Goal: Task Accomplishment & Management: Complete application form

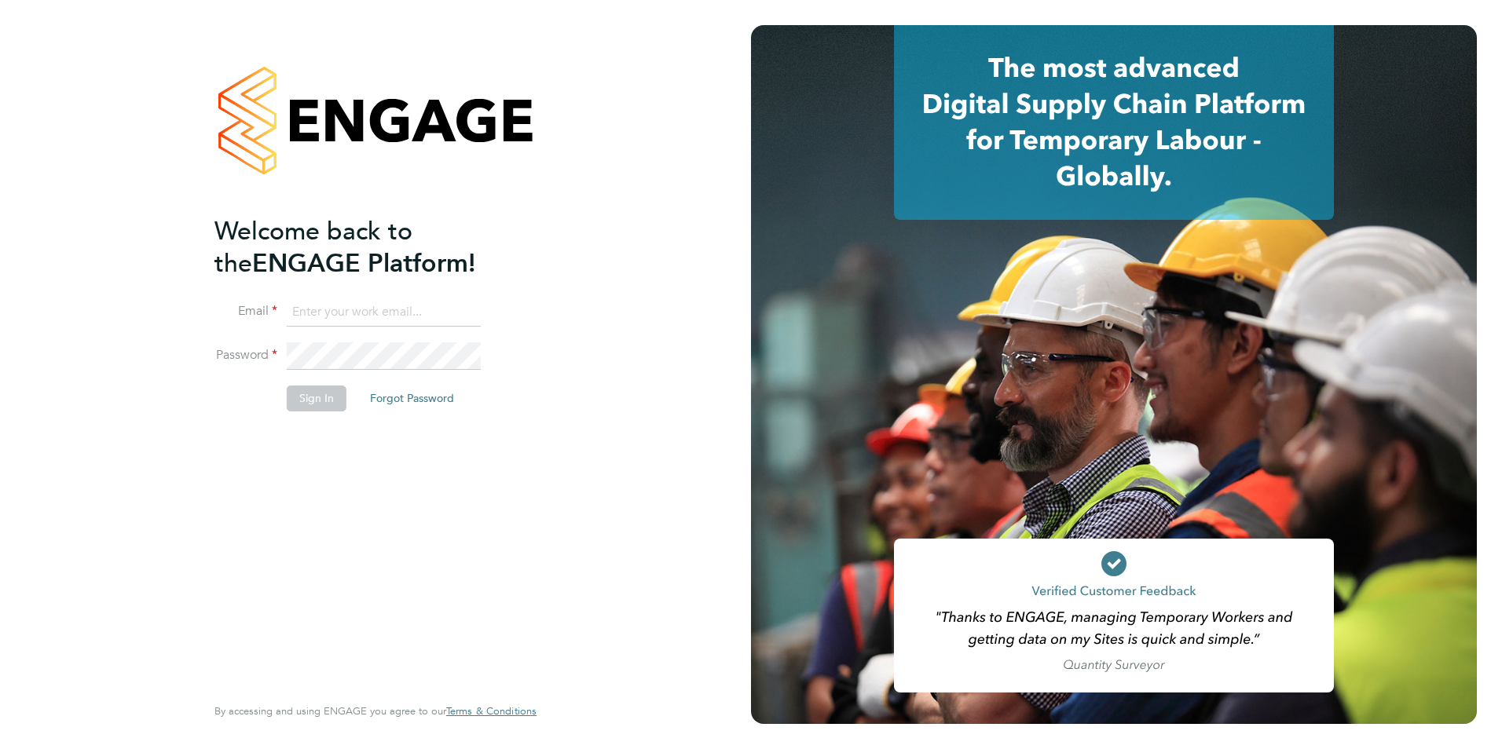
type input "billy.McNamara@regensolutions.co.uk"
click at [313, 404] on button "Sign In" at bounding box center [317, 398] width 60 height 25
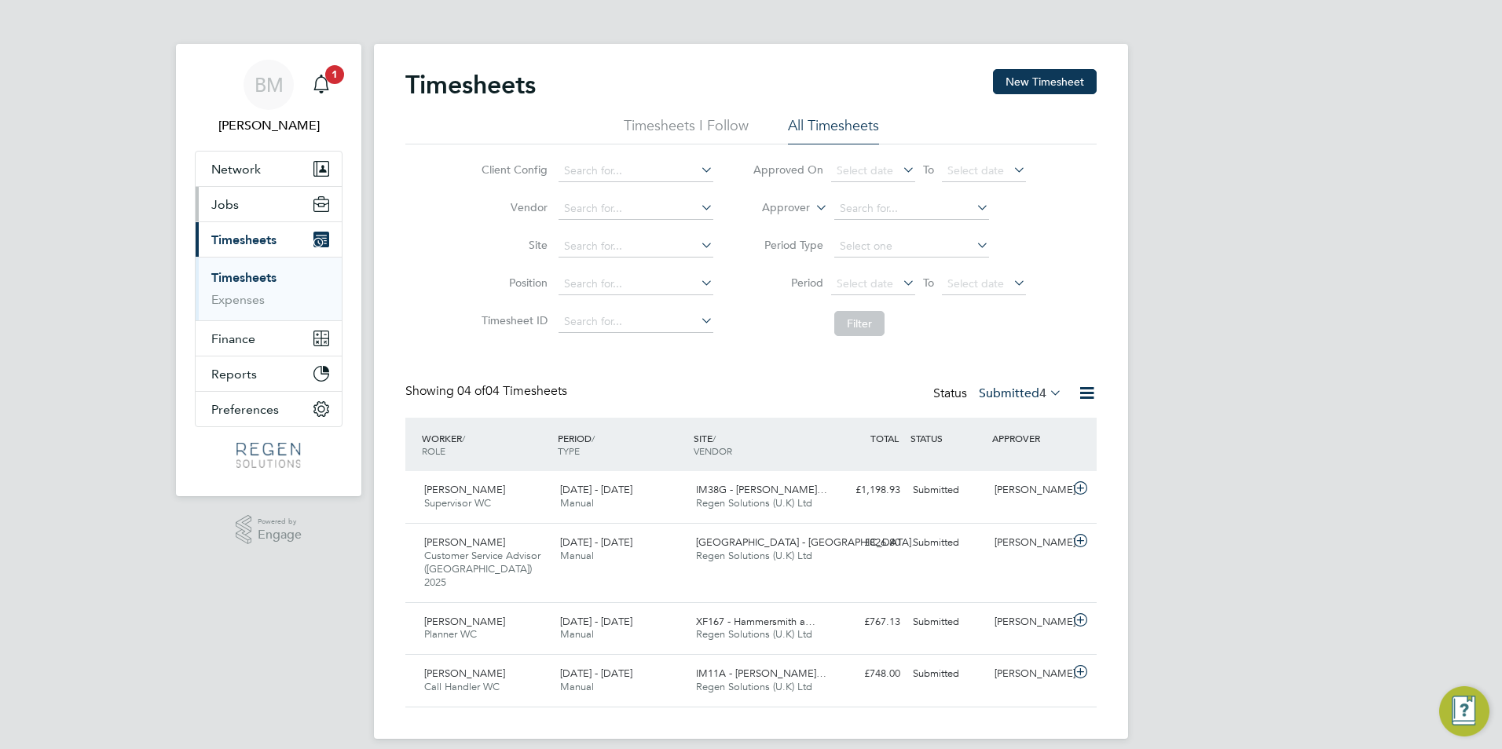
click at [213, 214] on button "Jobs" at bounding box center [269, 204] width 146 height 35
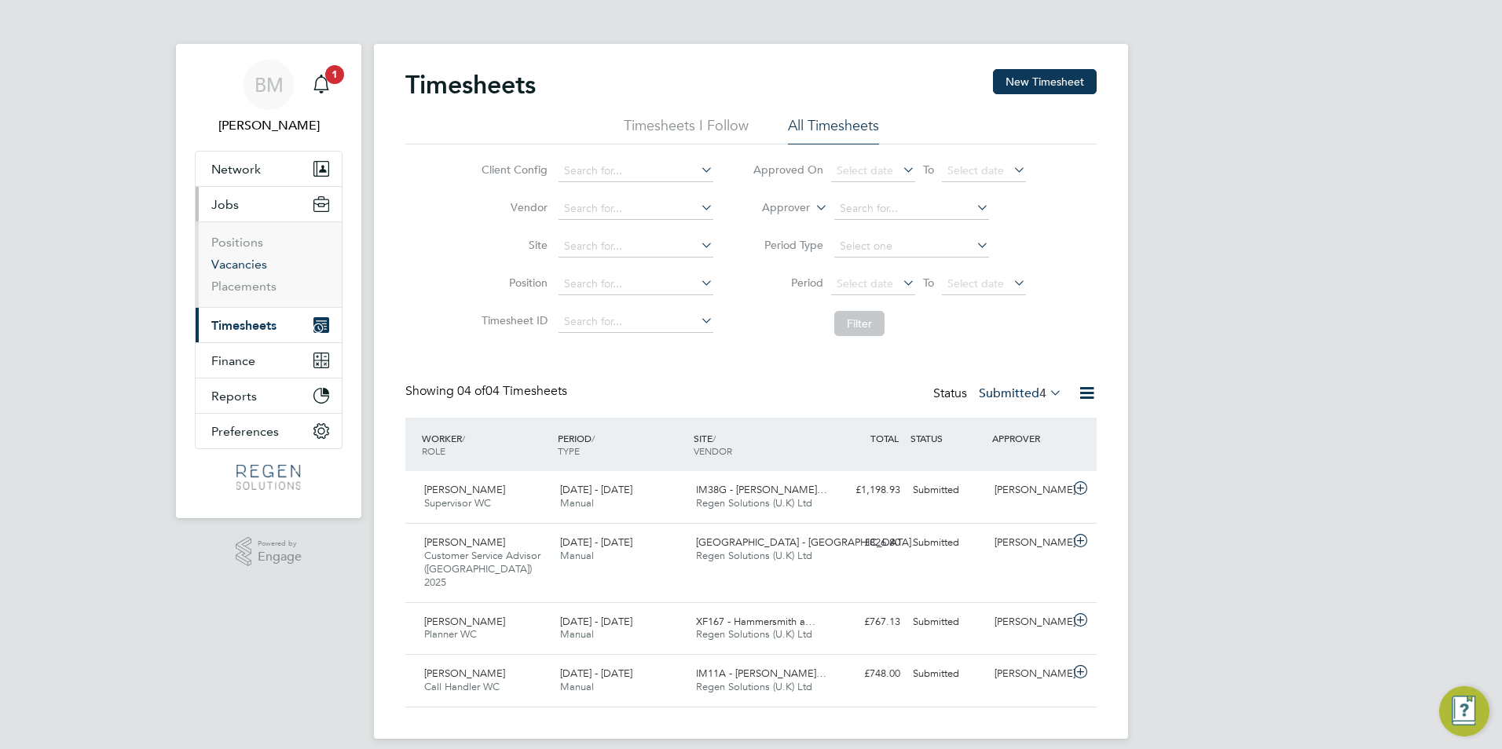
click at [229, 261] on link "Vacancies" at bounding box center [239, 264] width 56 height 15
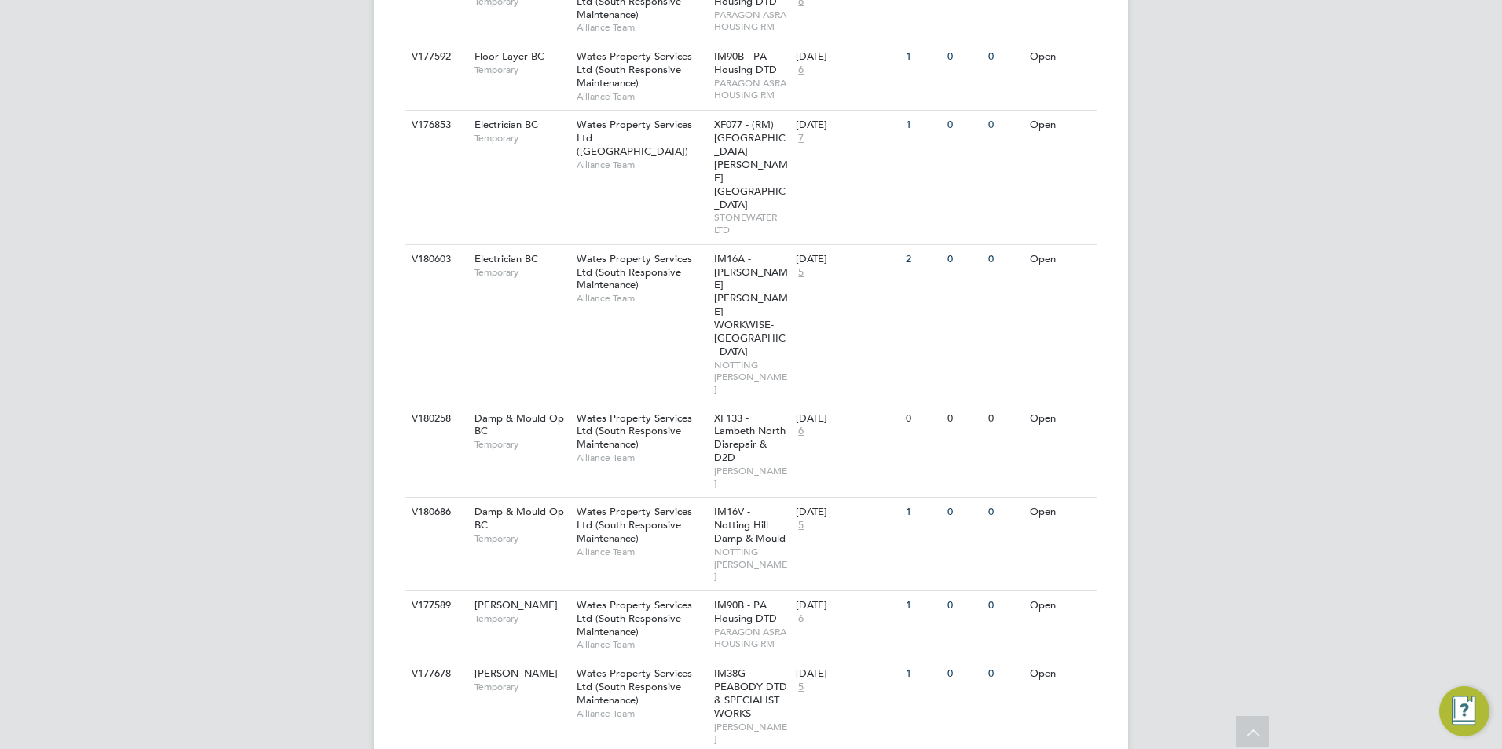
scroll to position [2150, 0]
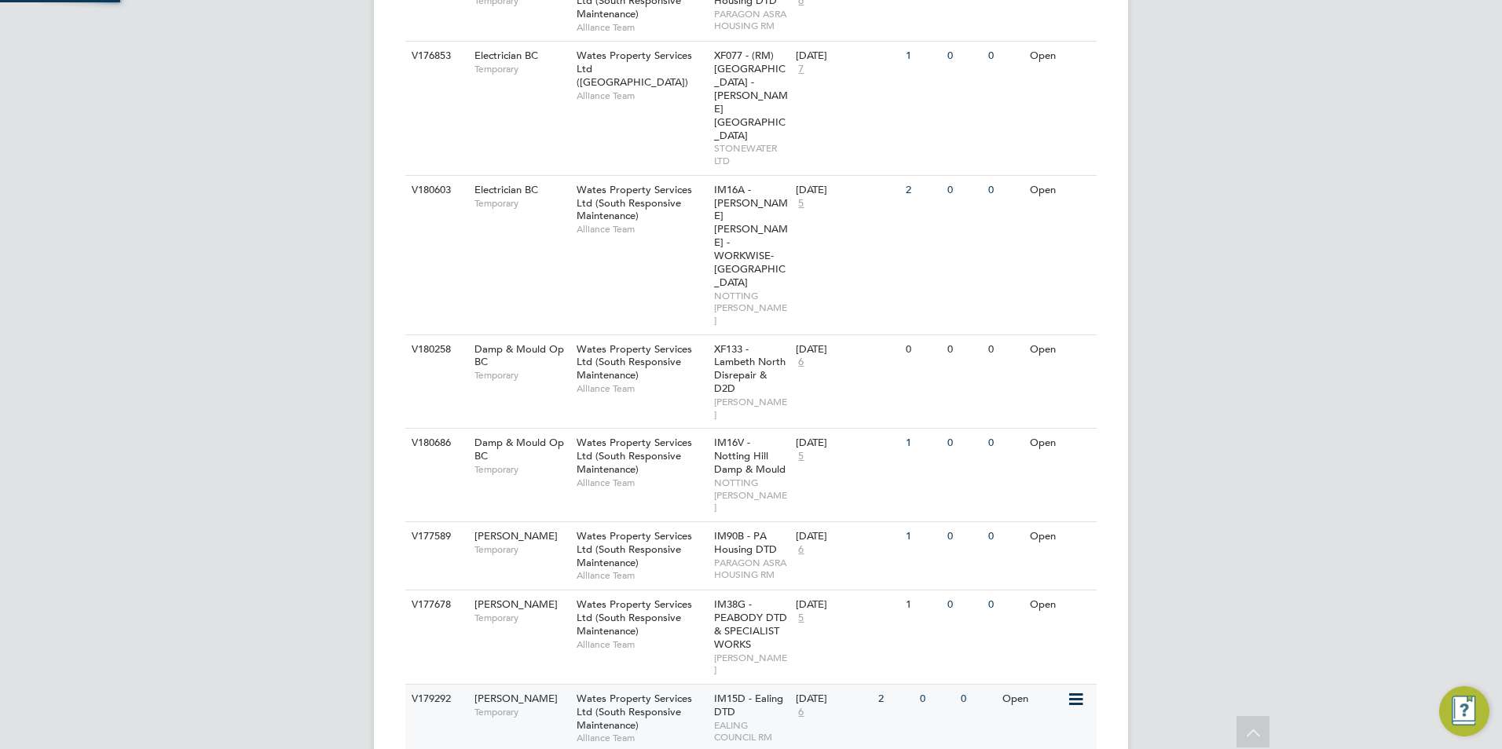
scroll to position [2335, 0]
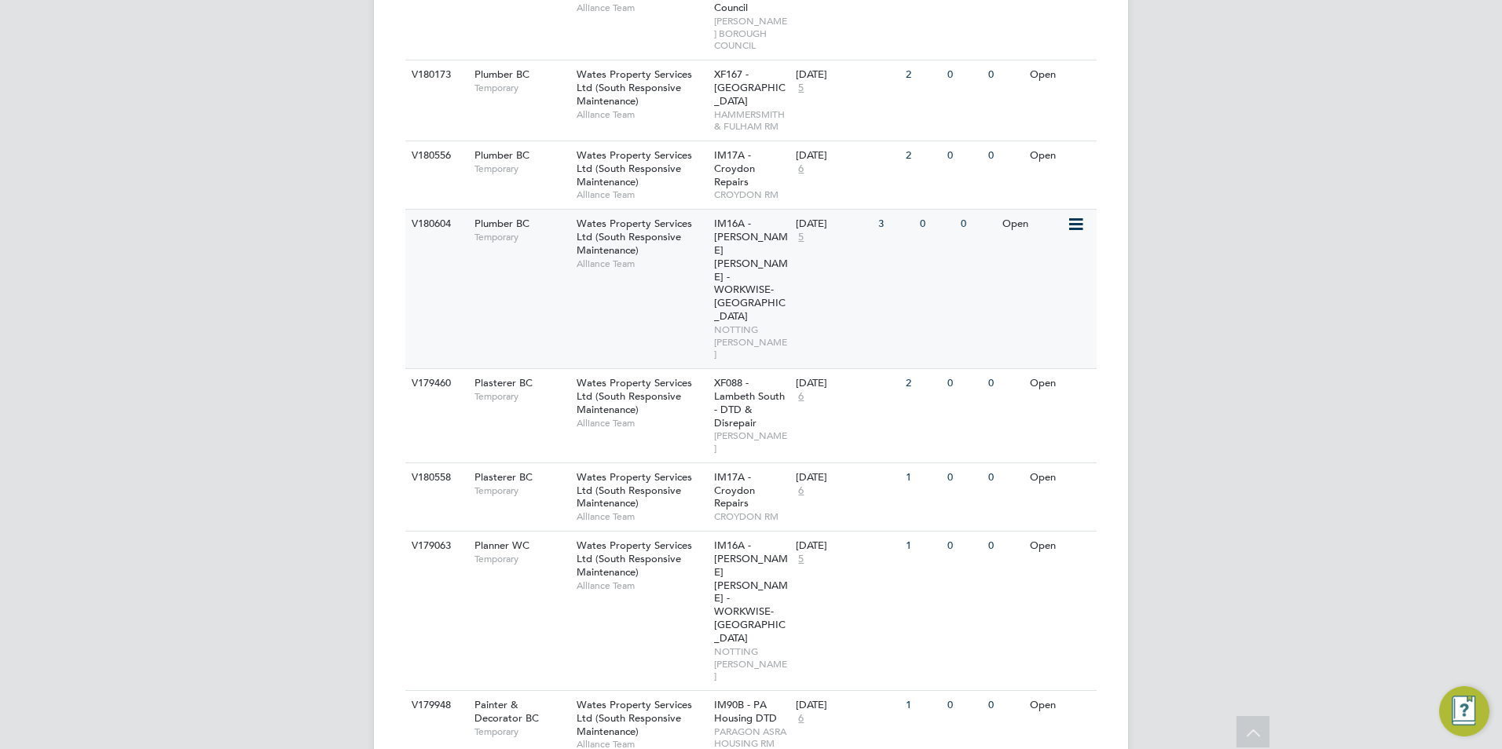
scroll to position [843, 0]
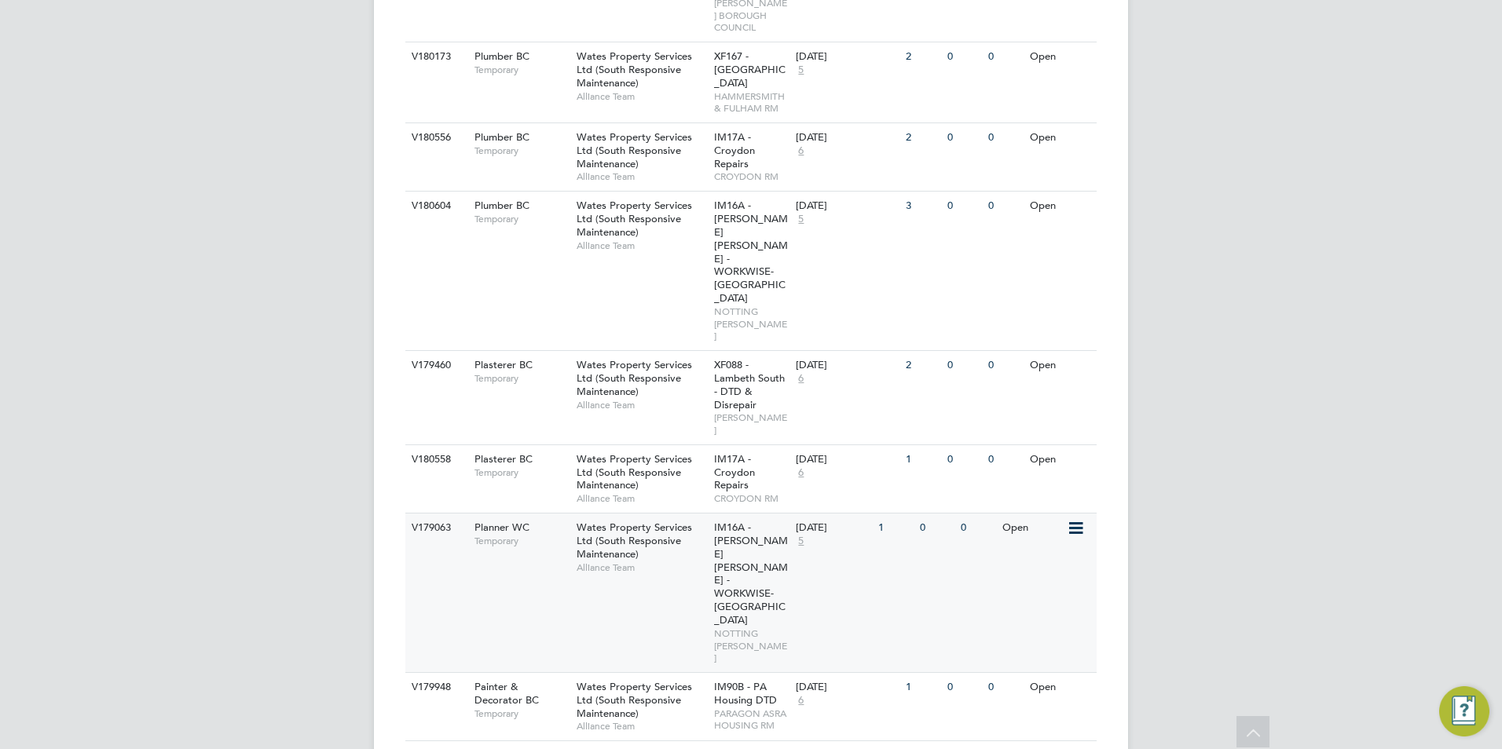
click at [603, 514] on div "Wates Property Services Ltd (South Responsive Maintenance) Alliance Team" at bounding box center [641, 548] width 137 height 68
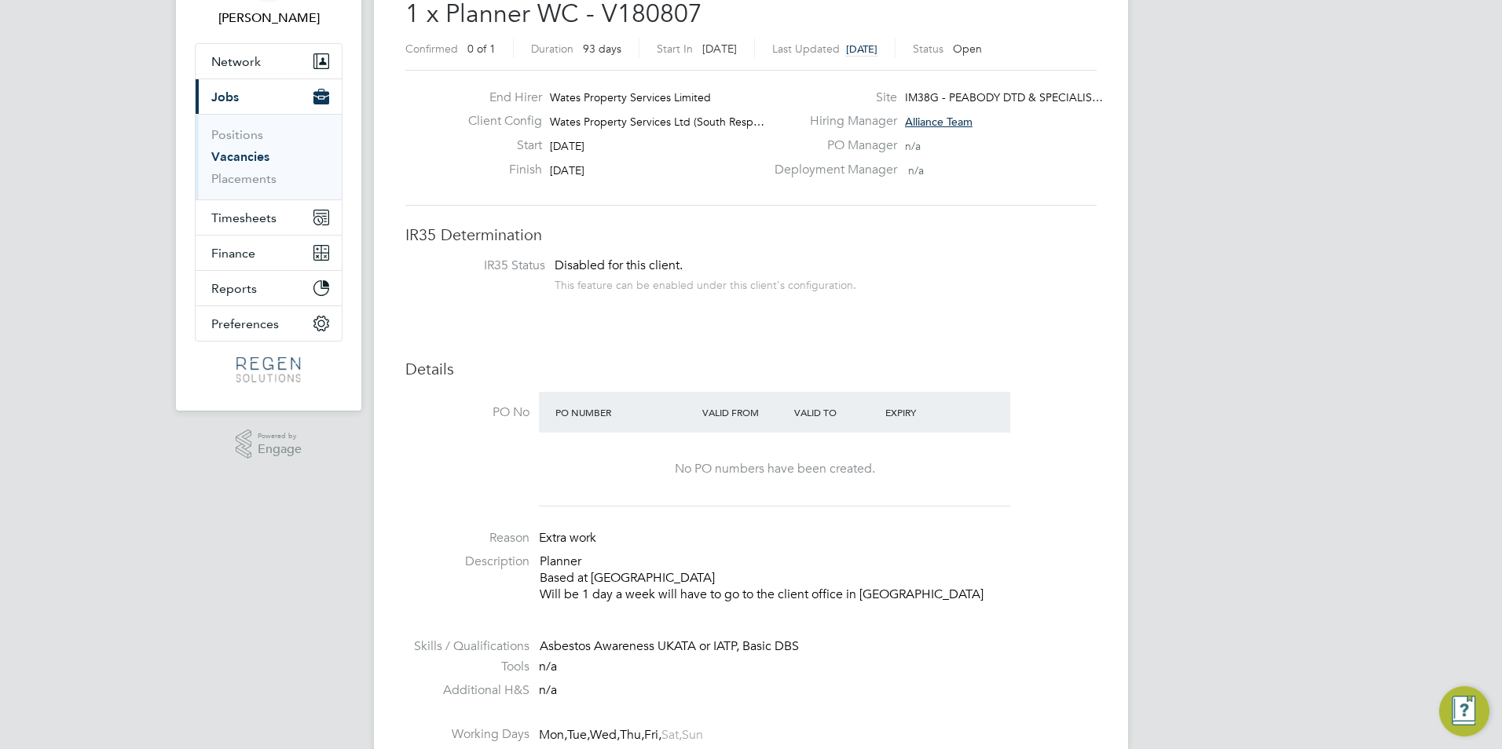
scroll to position [314, 0]
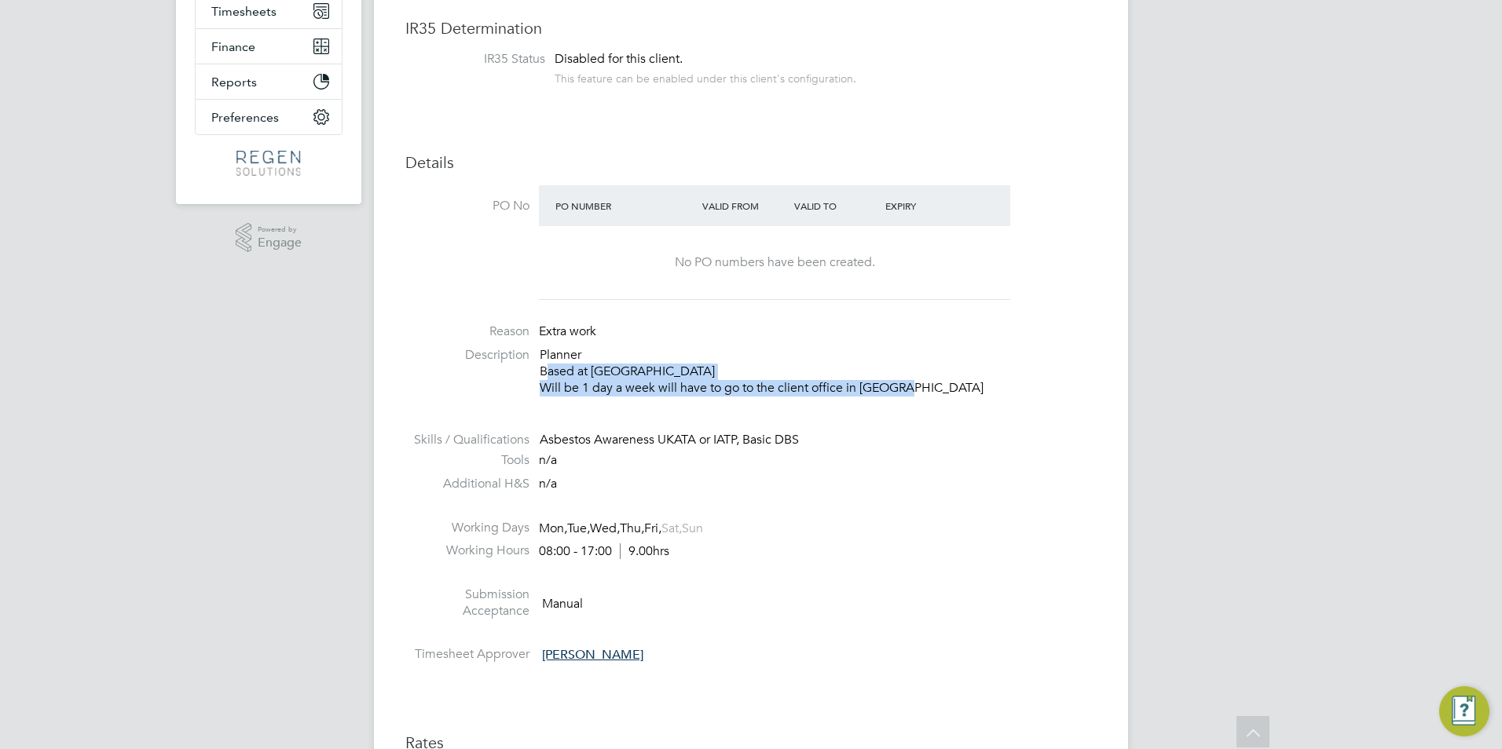
drag, startPoint x: 901, startPoint y: 385, endPoint x: 532, endPoint y: 372, distance: 369.4
click at [532, 372] on li "Description Planner Based at Finsbury park Will be 1 day a week will have to go…" at bounding box center [750, 379] width 691 height 64
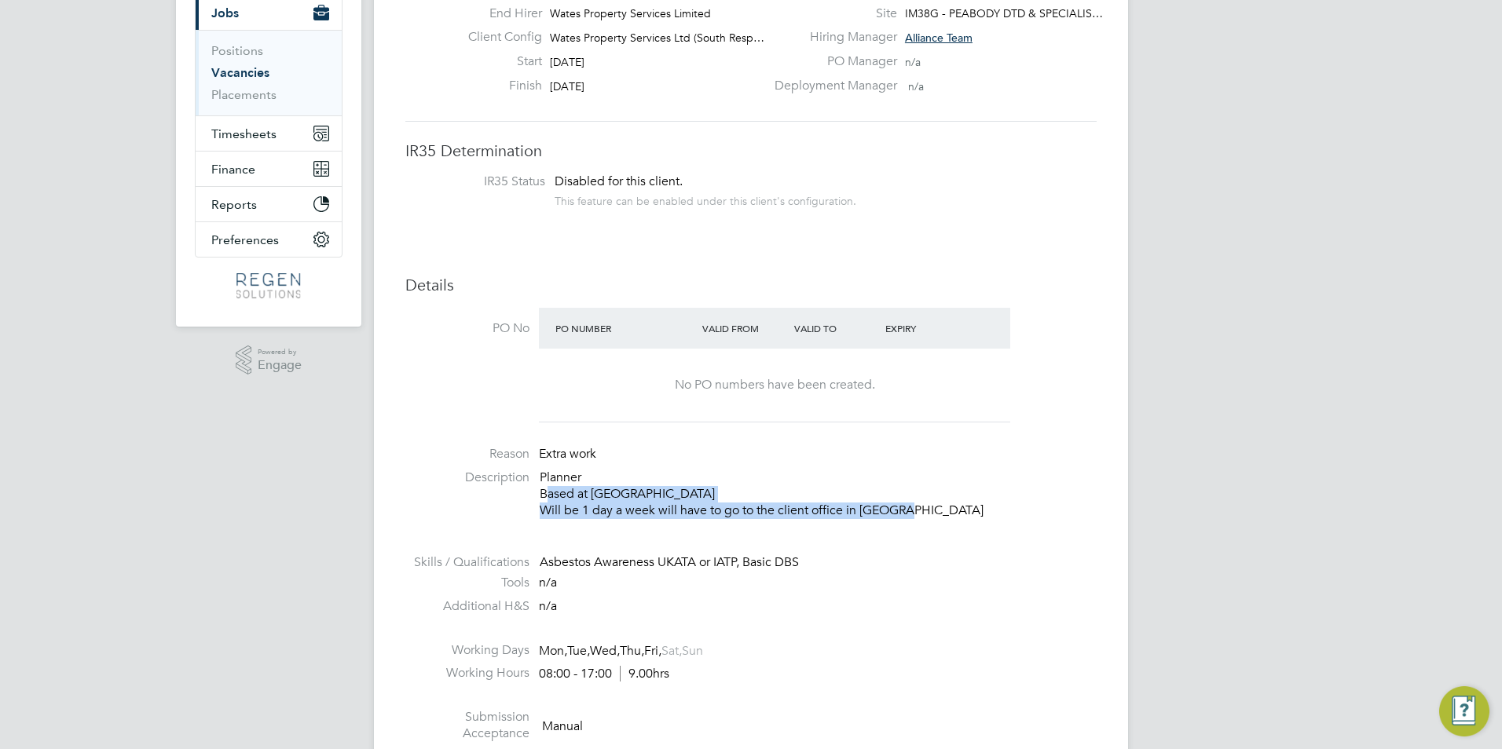
scroll to position [393, 0]
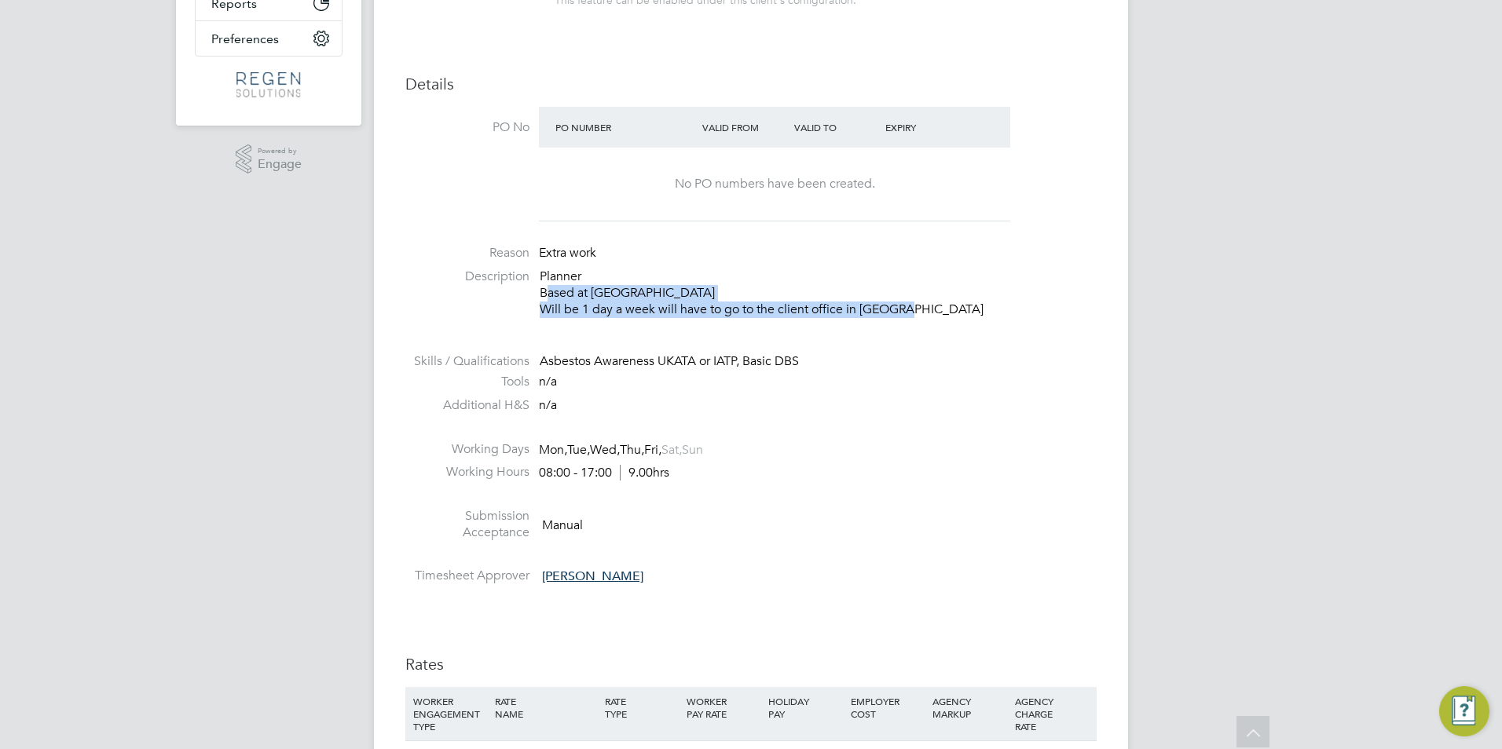
copy p "Based at Finsbury park Will be 1 day a week will have to go to the client offic…"
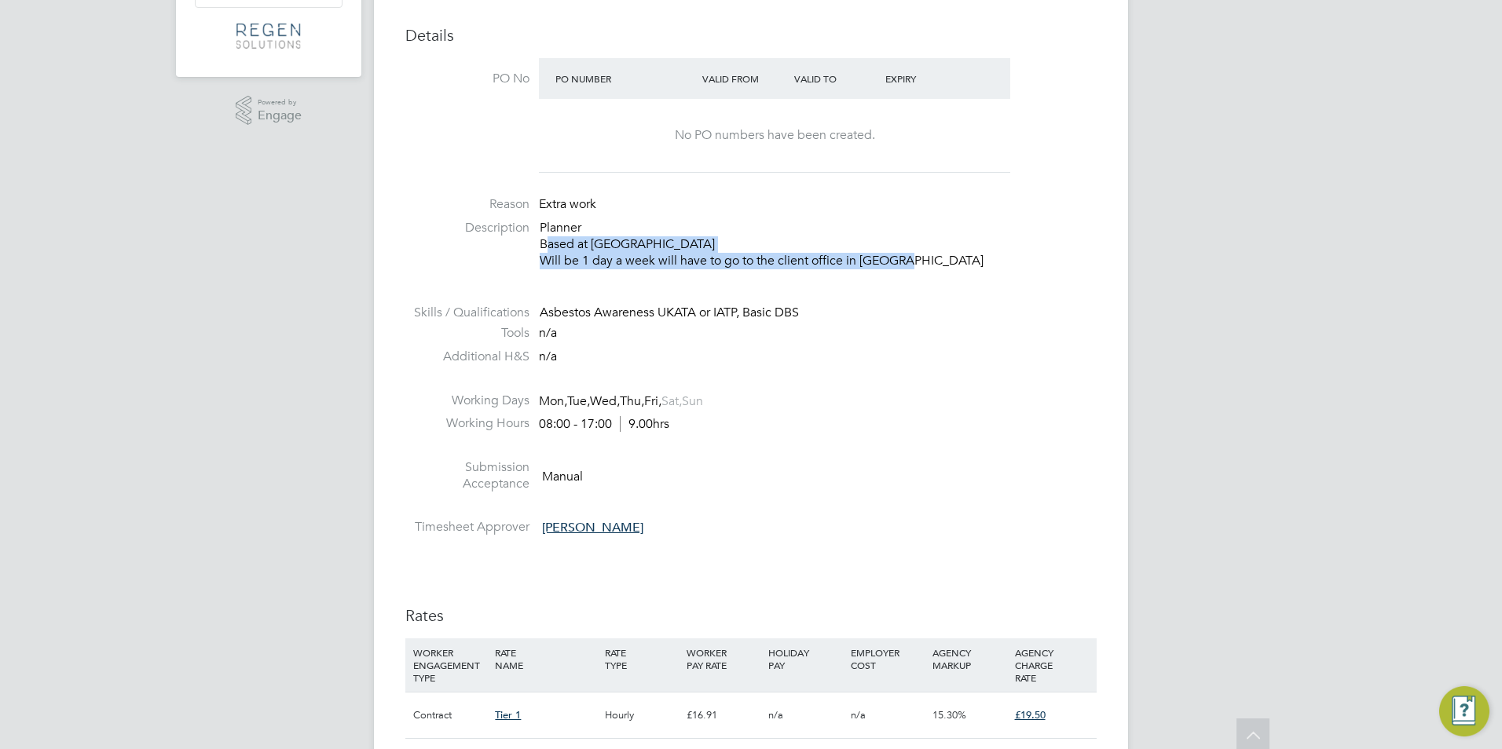
scroll to position [0, 0]
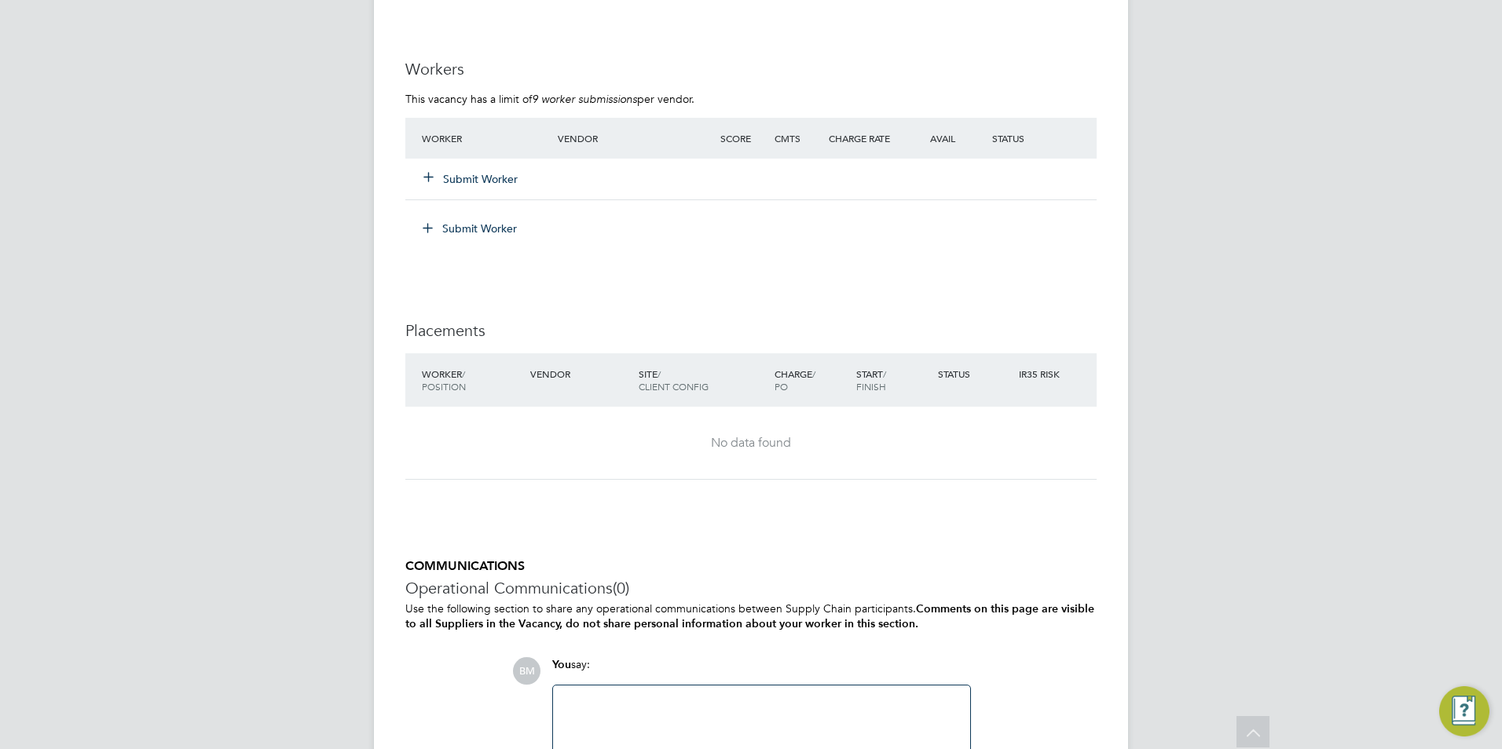
scroll to position [1070, 0]
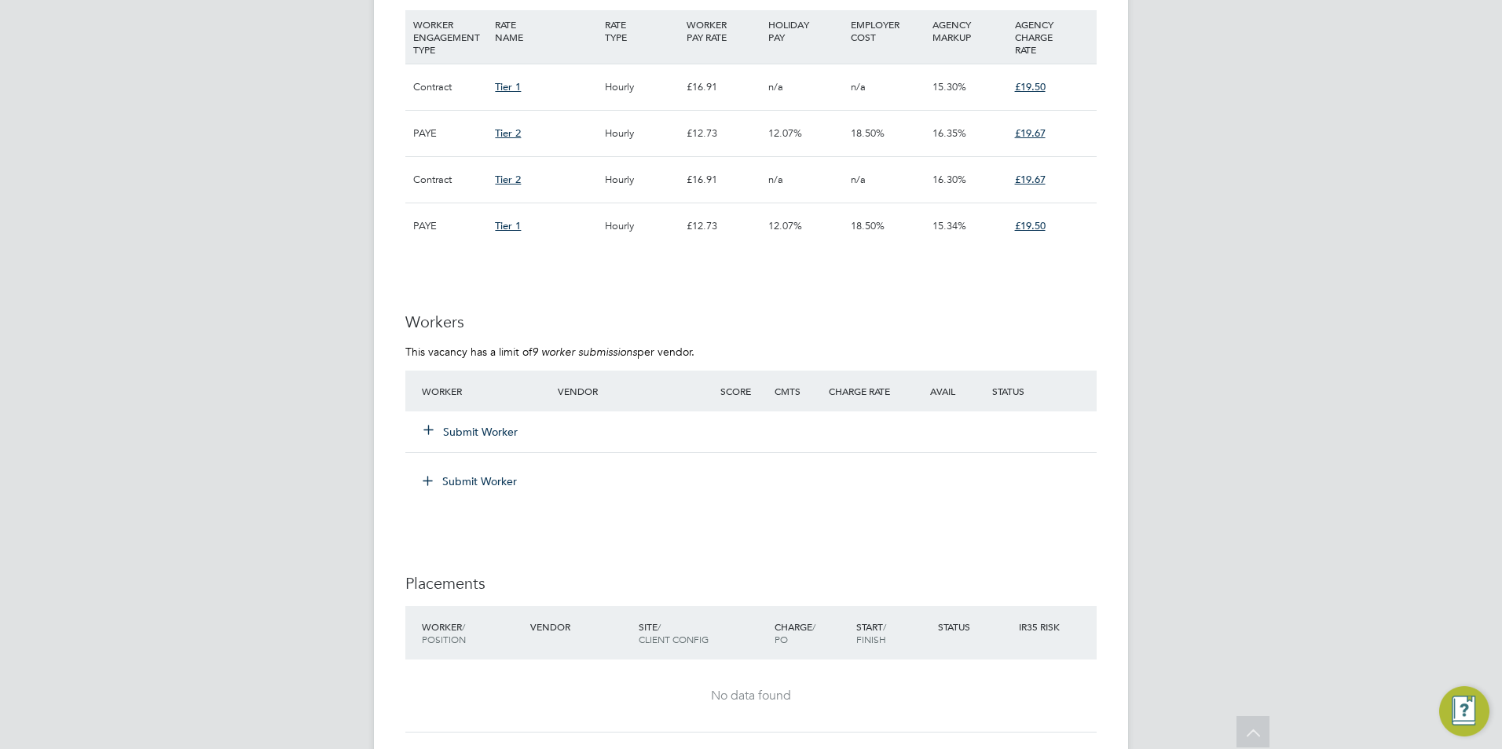
click at [454, 429] on button "Submit Worker" at bounding box center [471, 432] width 94 height 16
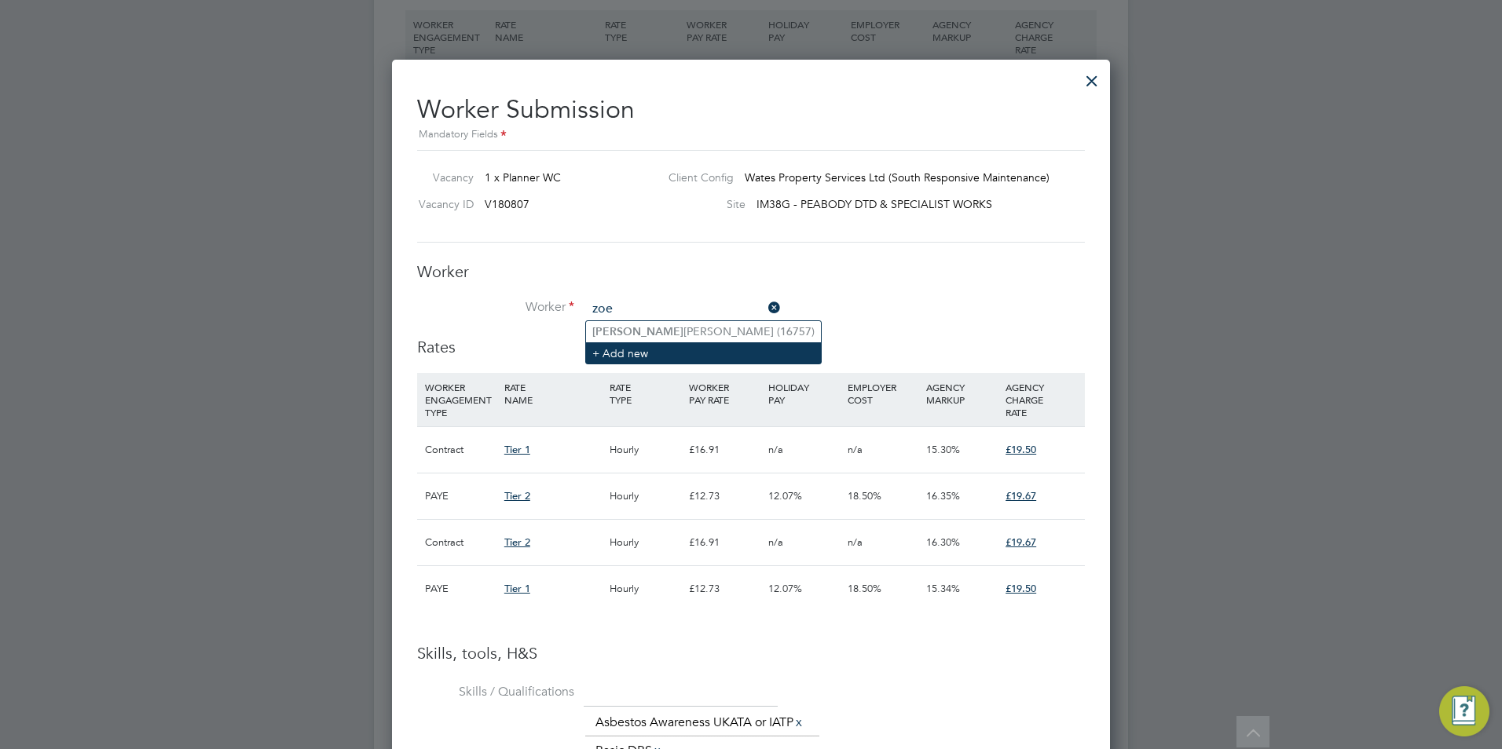
type input "zoe"
click at [683, 356] on li "+ Add new" at bounding box center [703, 352] width 235 height 21
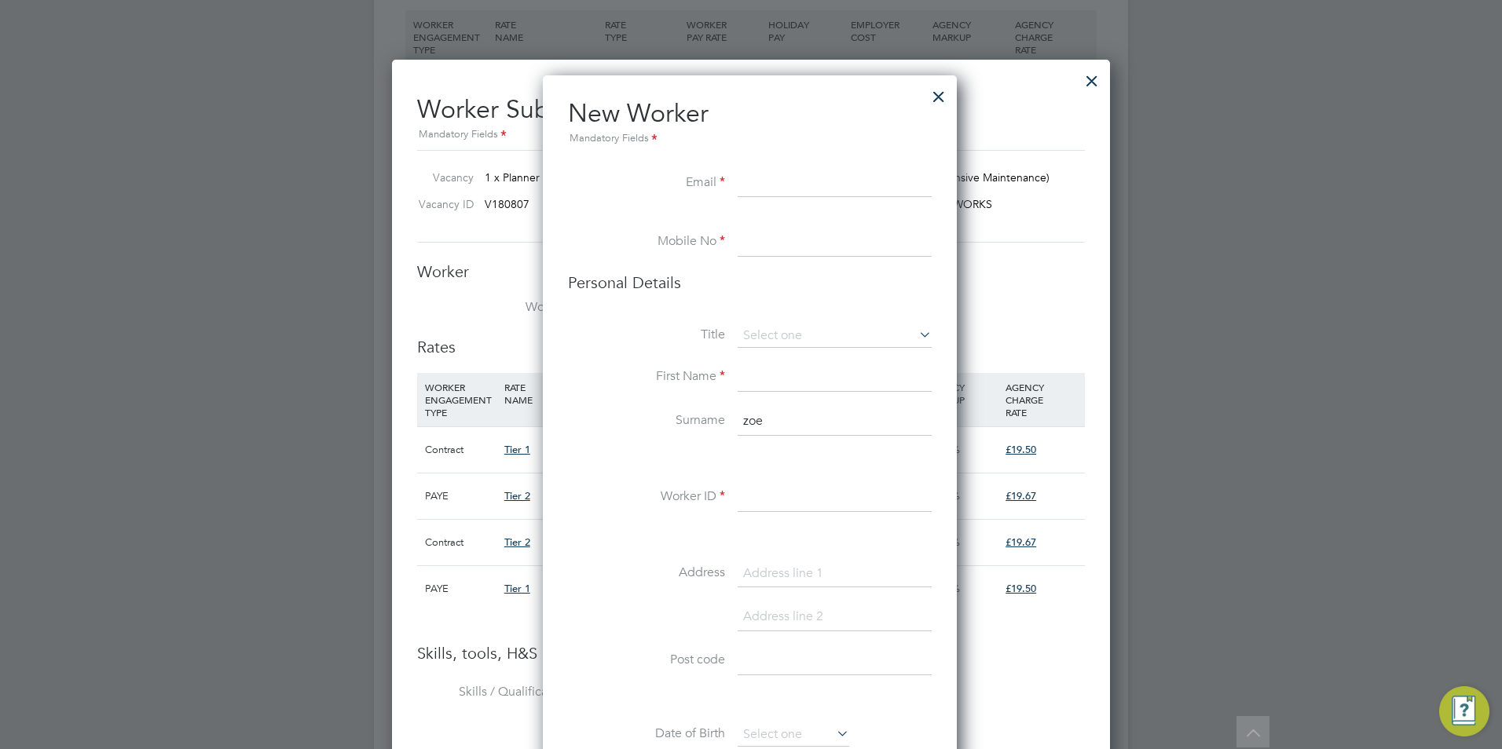
paste input "zoeaw72@gmail.com"
type input "zoeaw72@gmail.com"
click at [754, 506] on input at bounding box center [835, 498] width 194 height 28
type input "1"
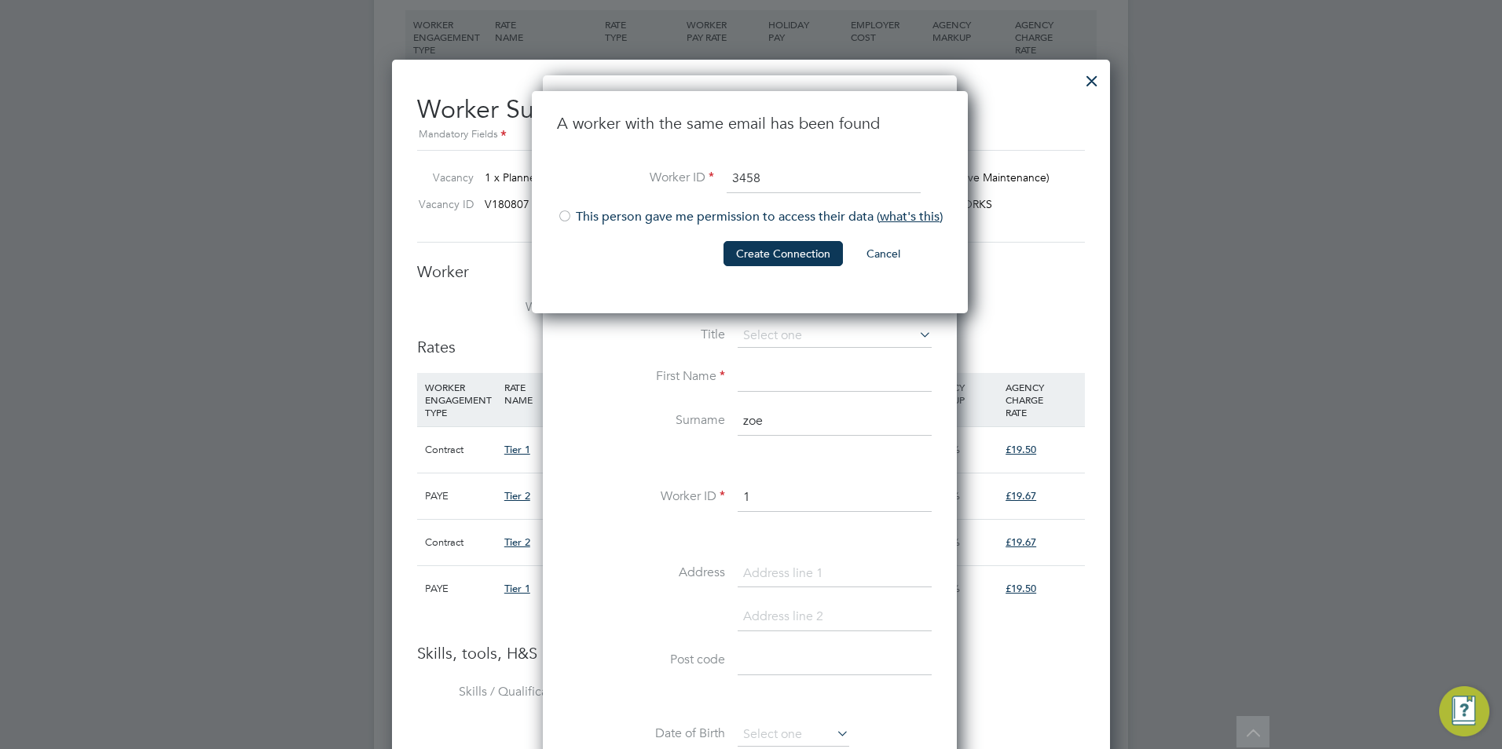
type input "3458"
drag, startPoint x: 570, startPoint y: 219, endPoint x: 610, endPoint y: 223, distance: 40.3
click at [570, 219] on div at bounding box center [565, 218] width 16 height 16
click at [761, 255] on button "Create Connection" at bounding box center [782, 253] width 119 height 25
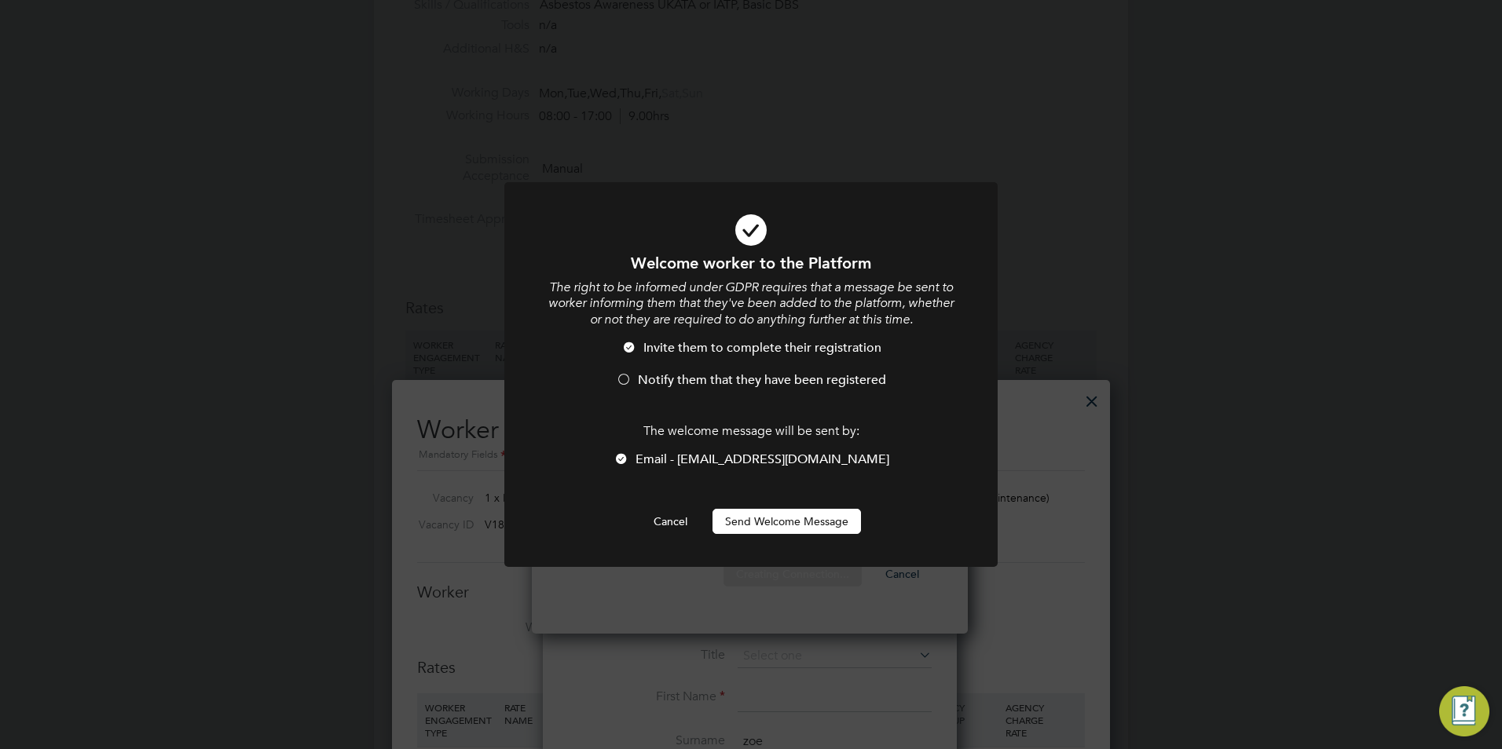
click at [757, 529] on button "Send Welcome Message" at bounding box center [786, 521] width 148 height 25
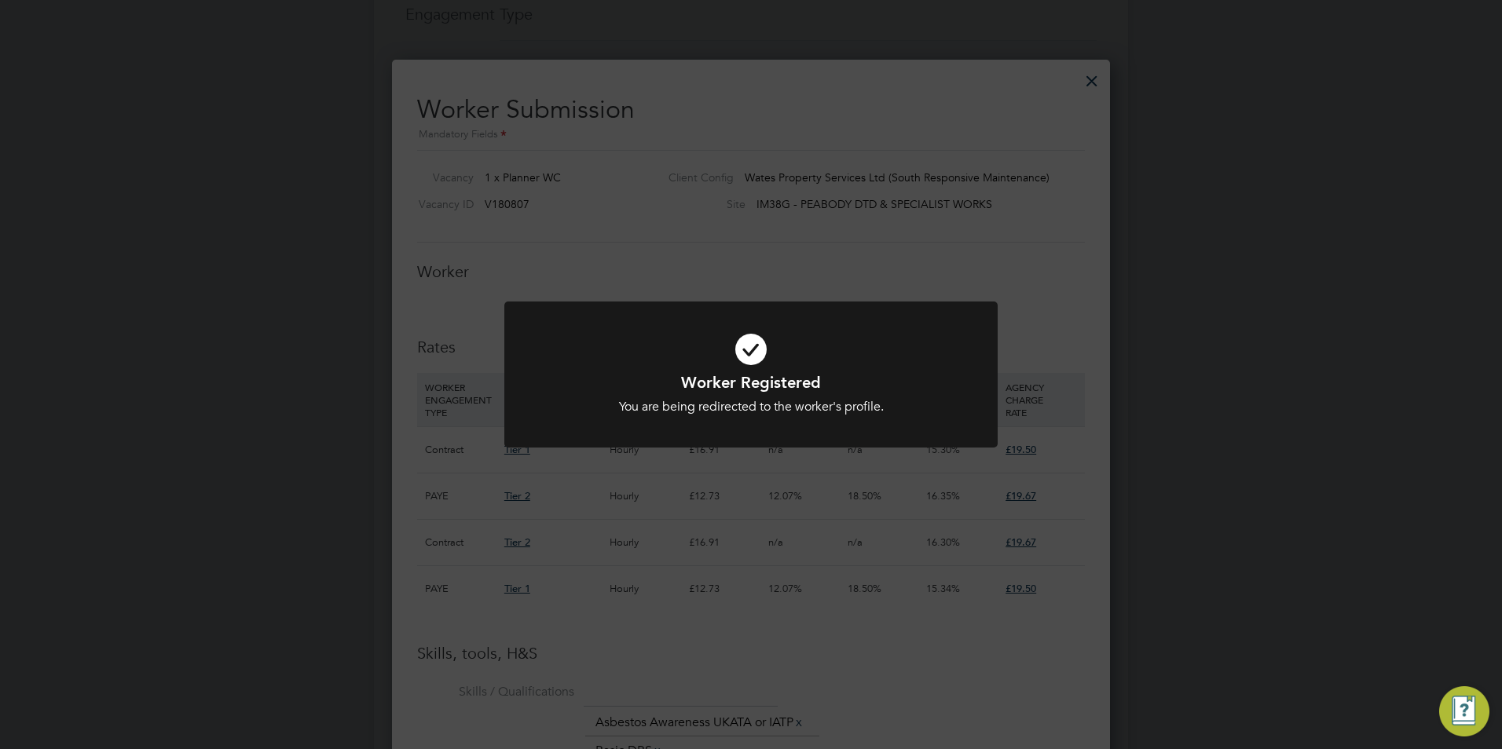
click at [749, 300] on div "Worker Registered You are being redirected to the worker's profile. Cancel Okay" at bounding box center [751, 374] width 1502 height 749
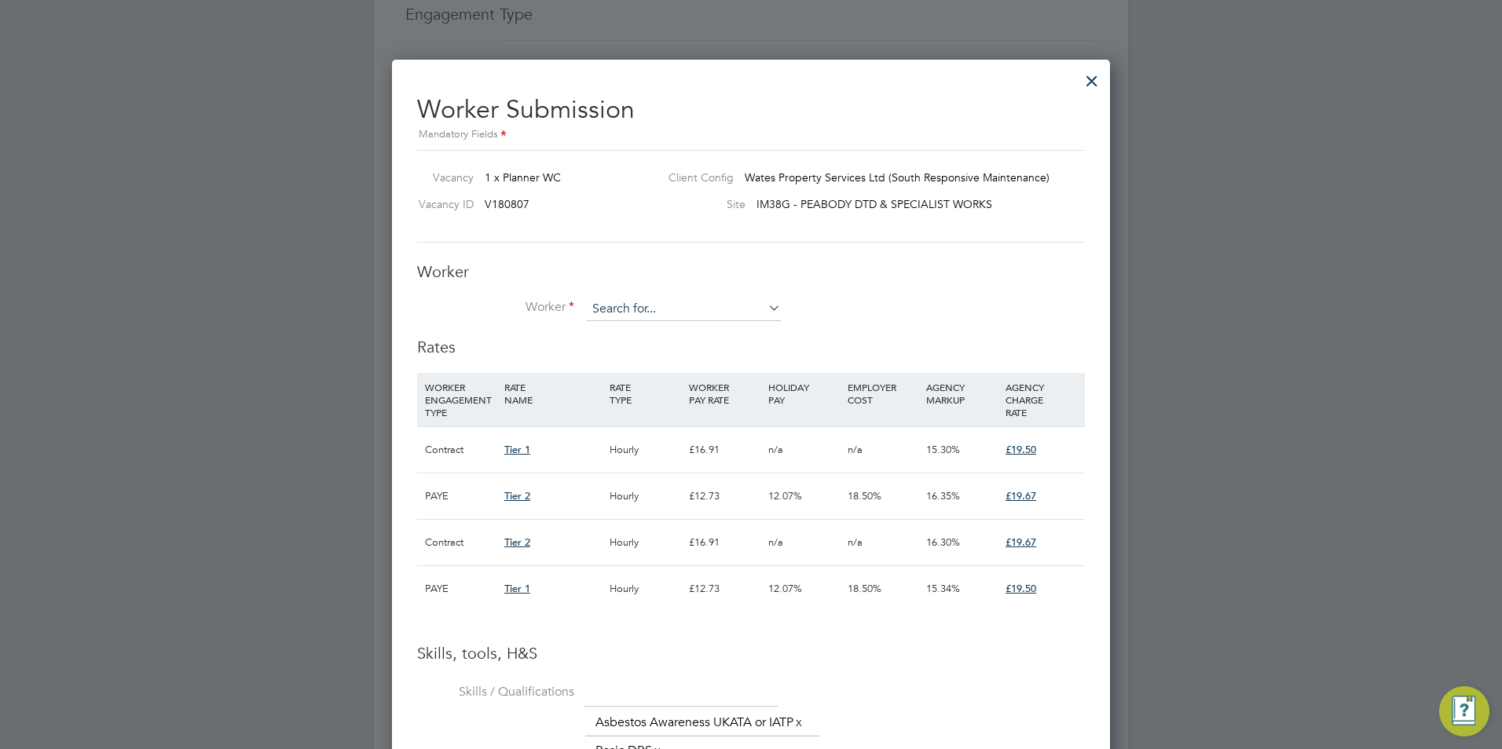
click at [672, 305] on input at bounding box center [684, 310] width 194 height 24
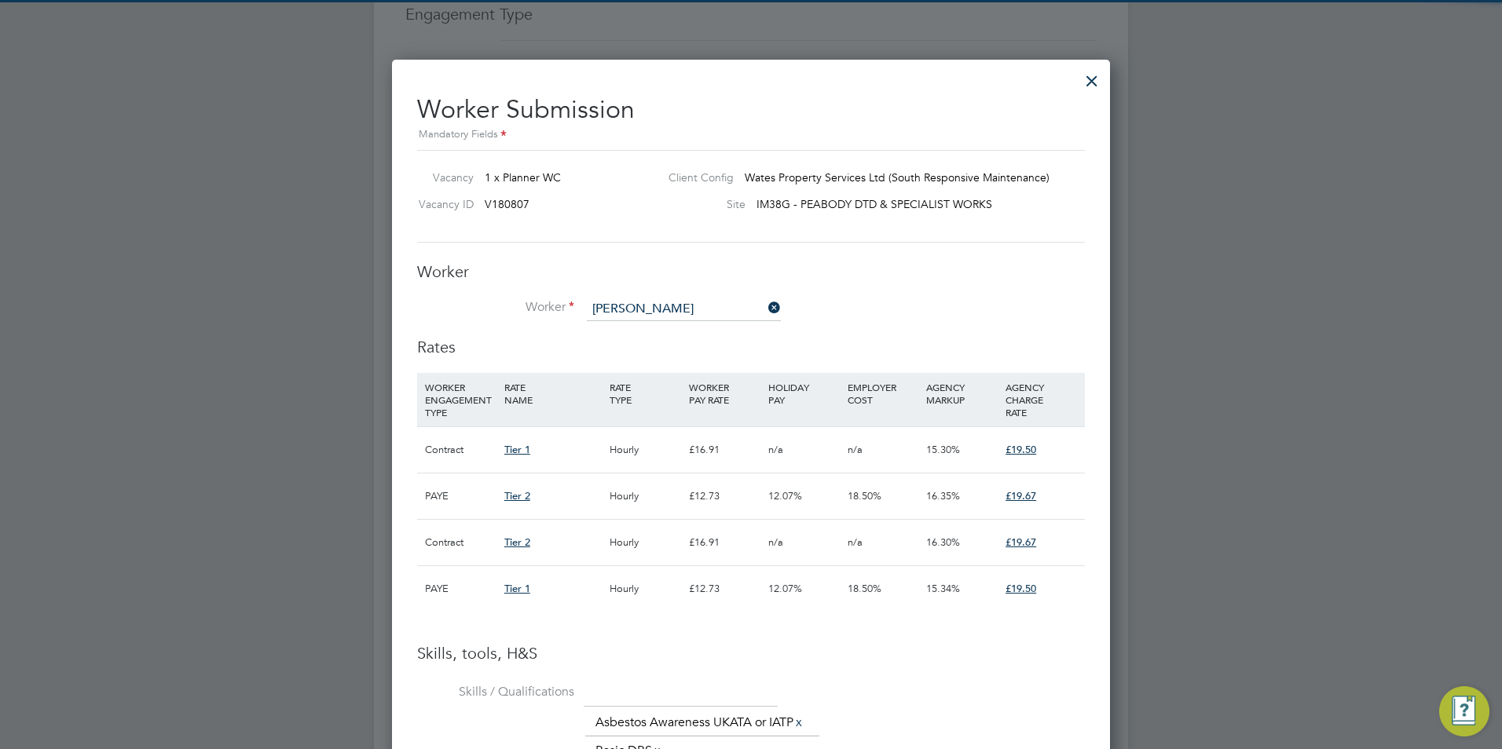
click at [653, 324] on li "[PERSON_NAME] (3458)" at bounding box center [684, 331] width 196 height 21
type input "[PERSON_NAME] (3458)"
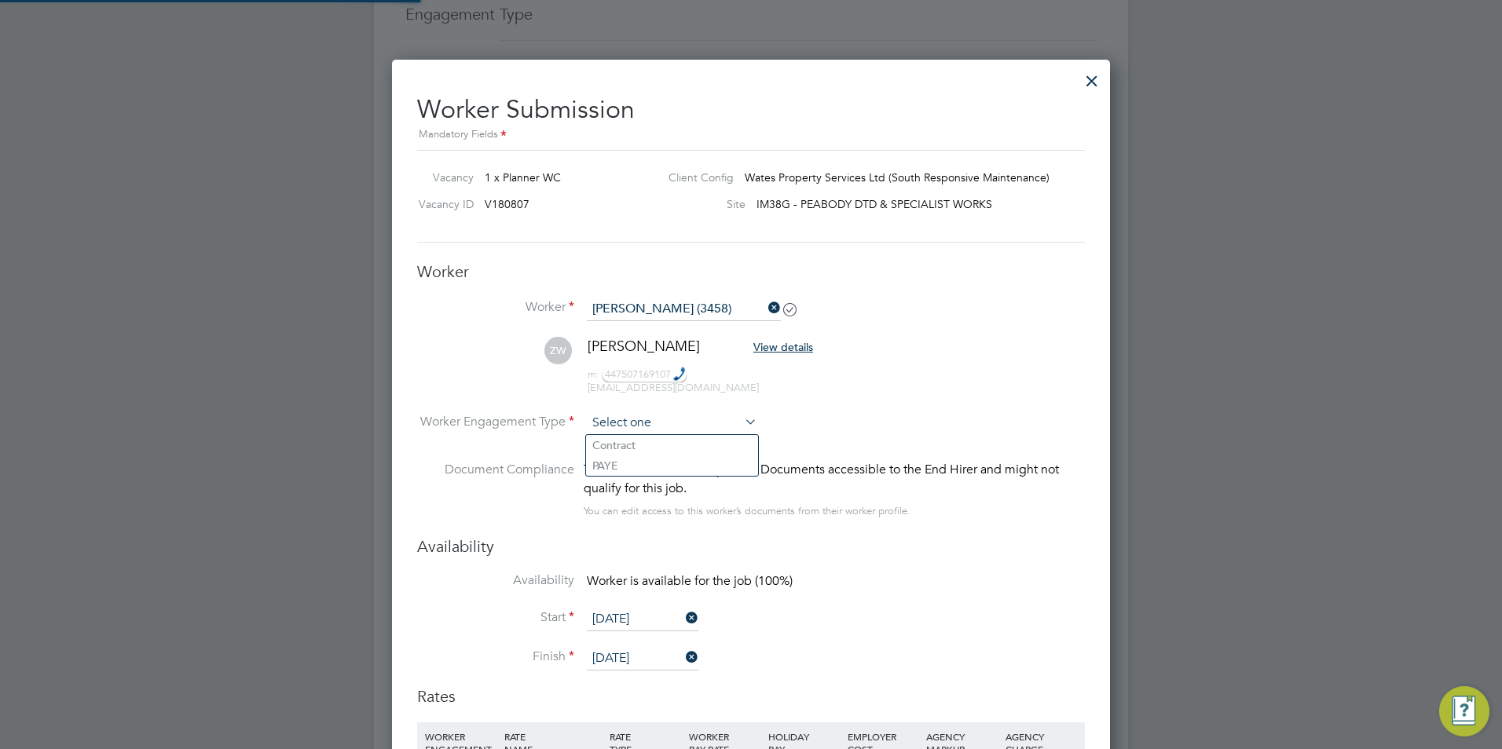
click at [659, 416] on input at bounding box center [672, 424] width 170 height 24
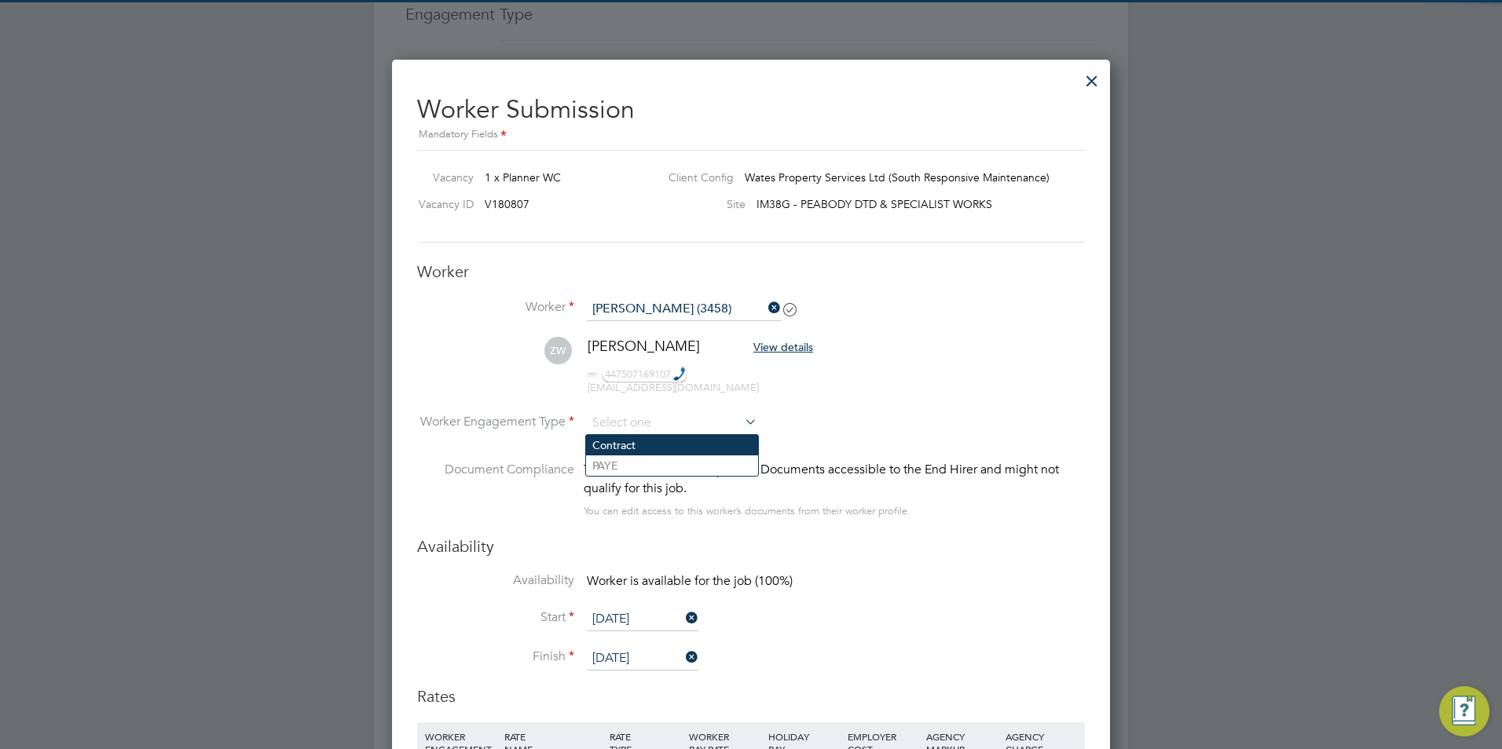
click at [645, 449] on li "Contract" at bounding box center [672, 445] width 172 height 20
type input "Contract"
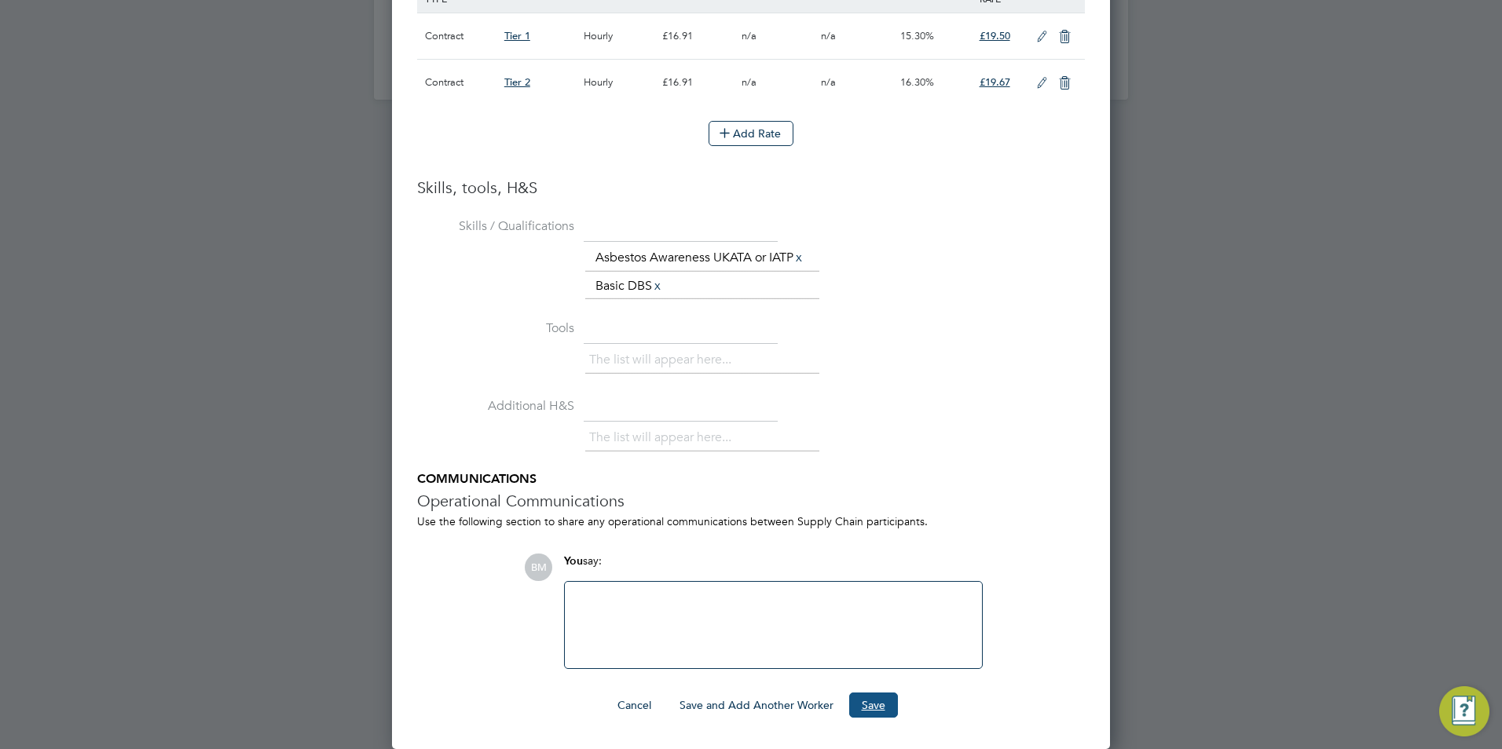
click at [886, 711] on button "Save" at bounding box center [873, 705] width 49 height 25
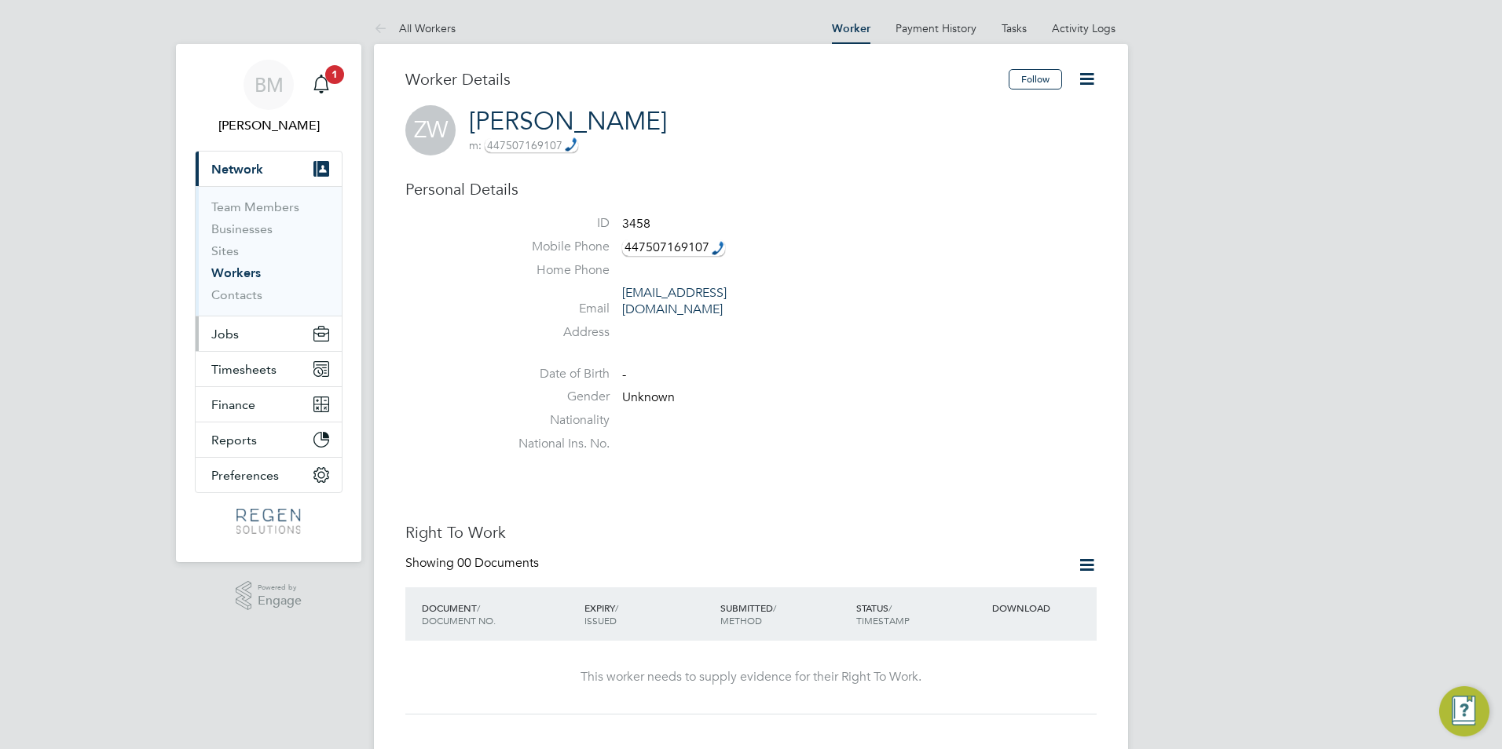
click at [234, 330] on span "Jobs" at bounding box center [224, 334] width 27 height 15
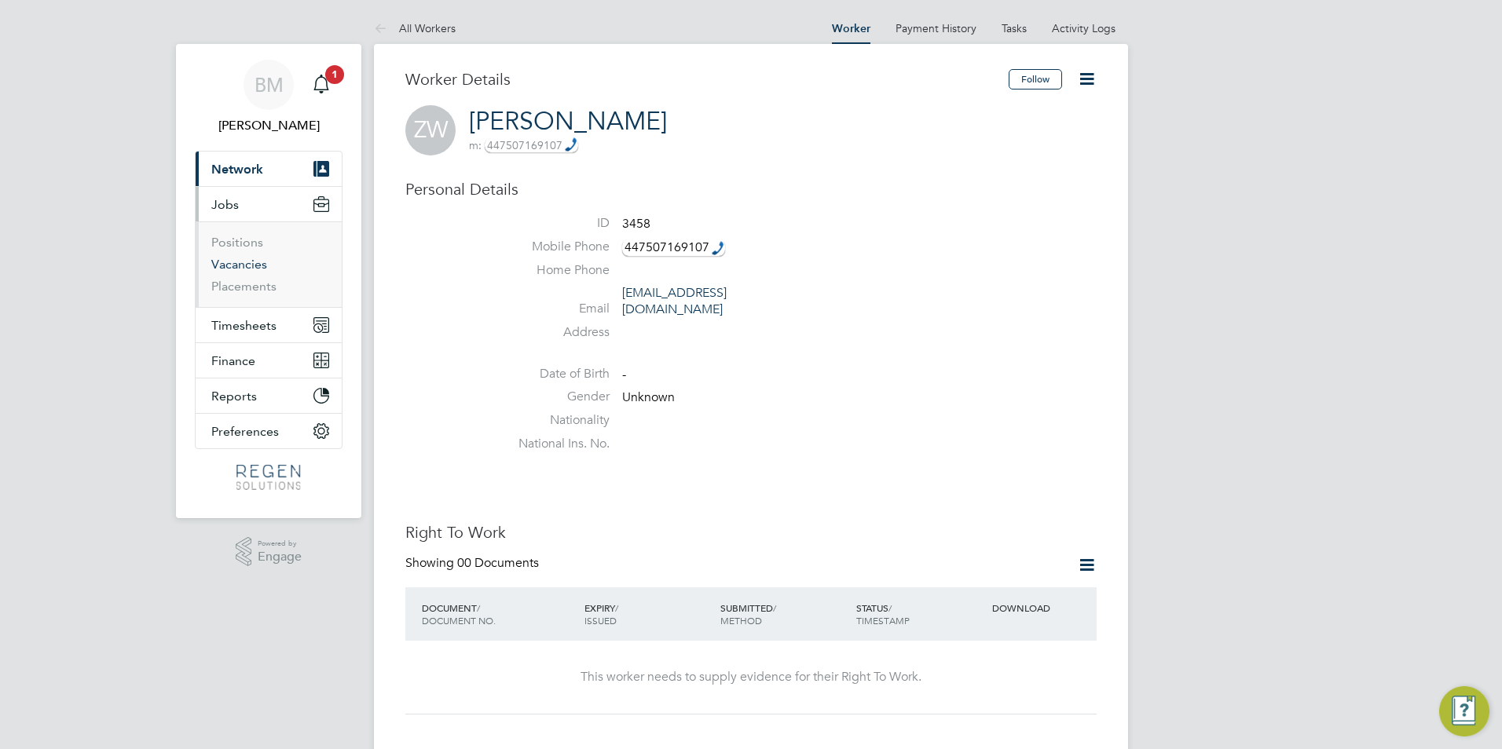
click at [248, 264] on link "Vacancies" at bounding box center [239, 264] width 56 height 15
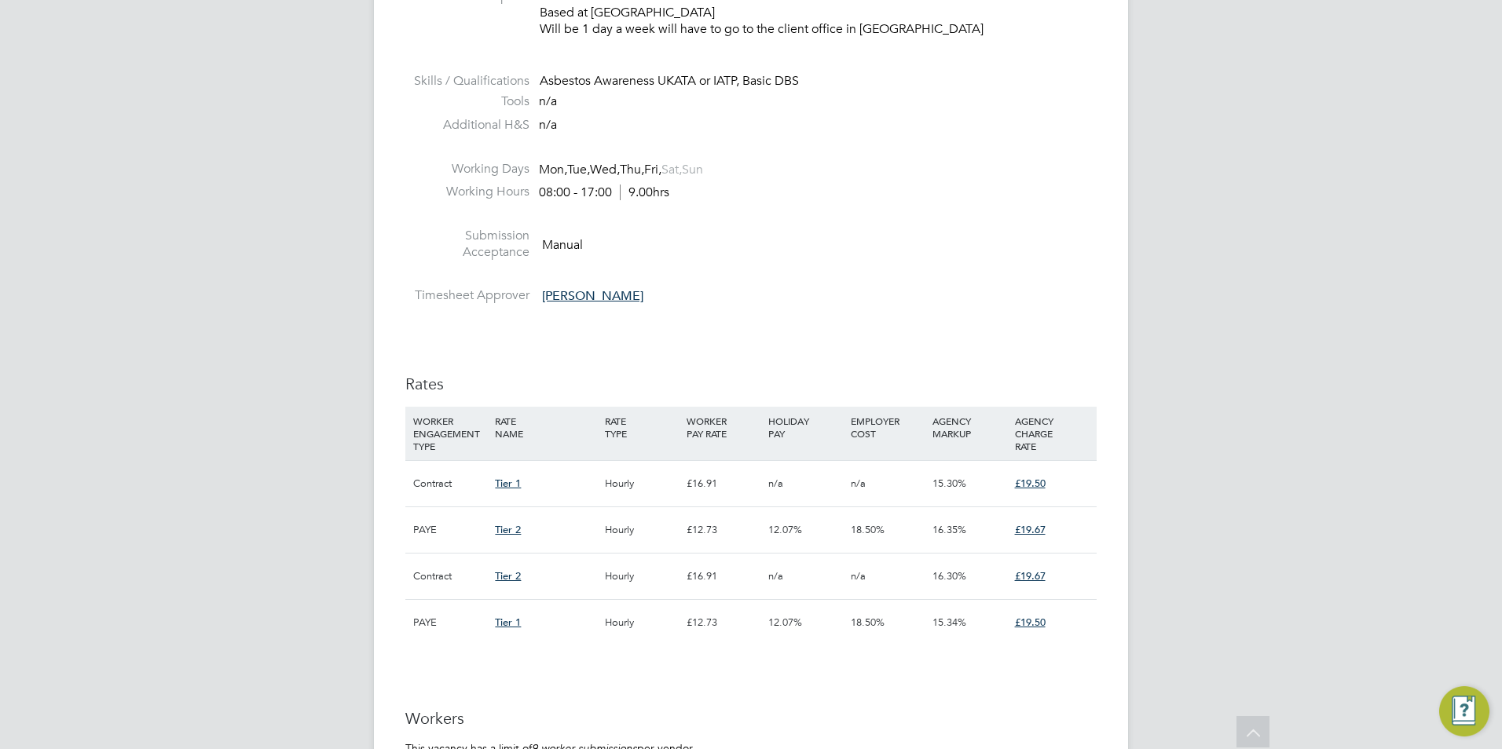
scroll to position [550, 0]
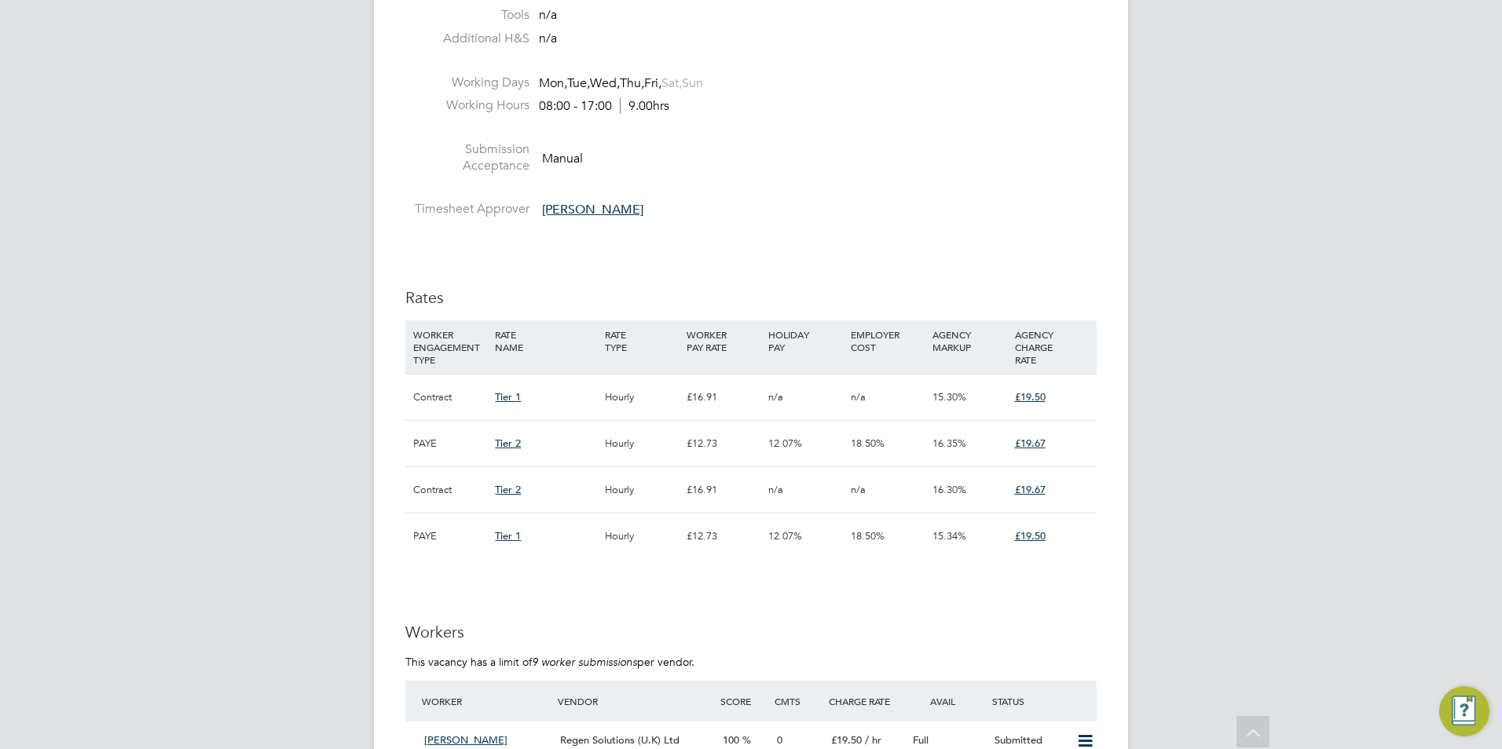
scroll to position [753, 0]
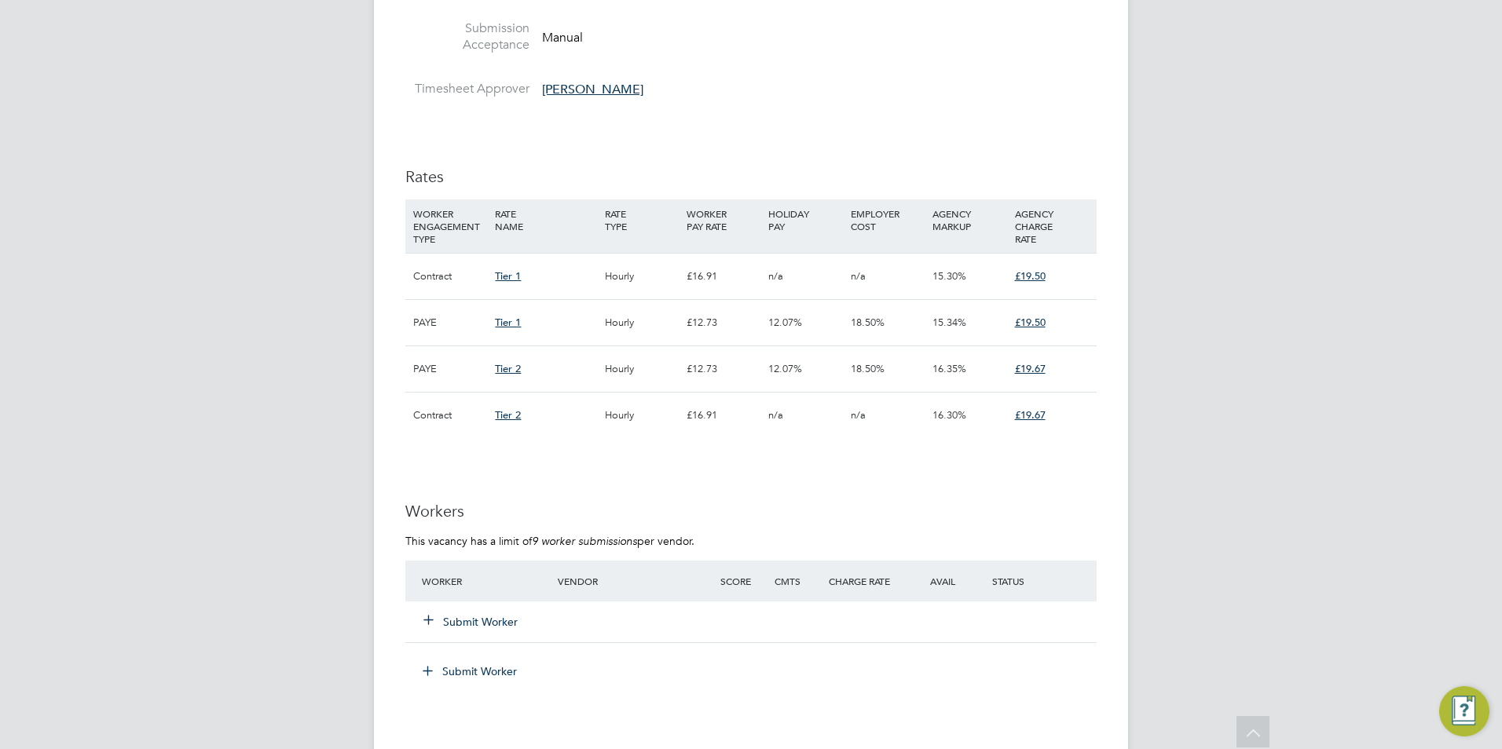
scroll to position [1178, 0]
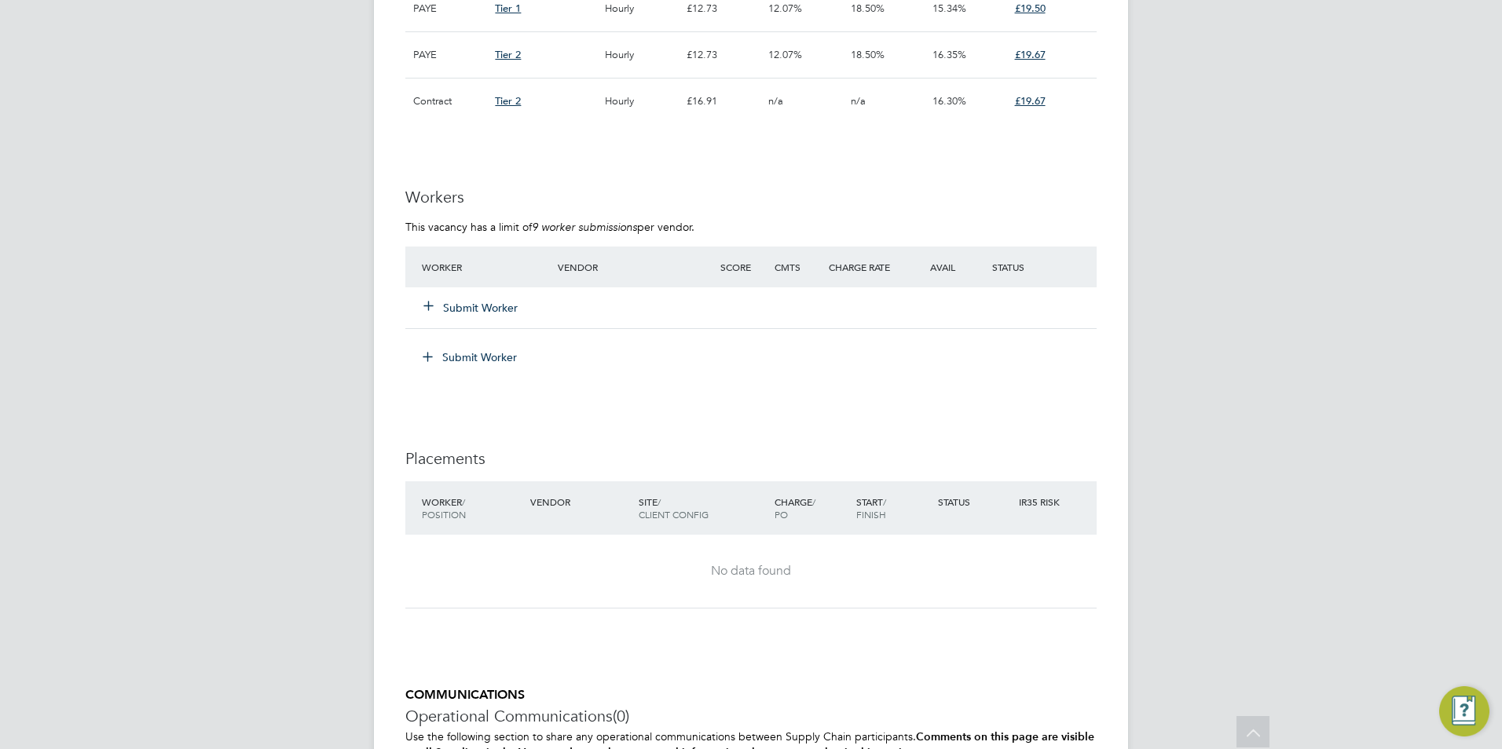
click at [442, 312] on button "Submit Worker" at bounding box center [471, 308] width 94 height 16
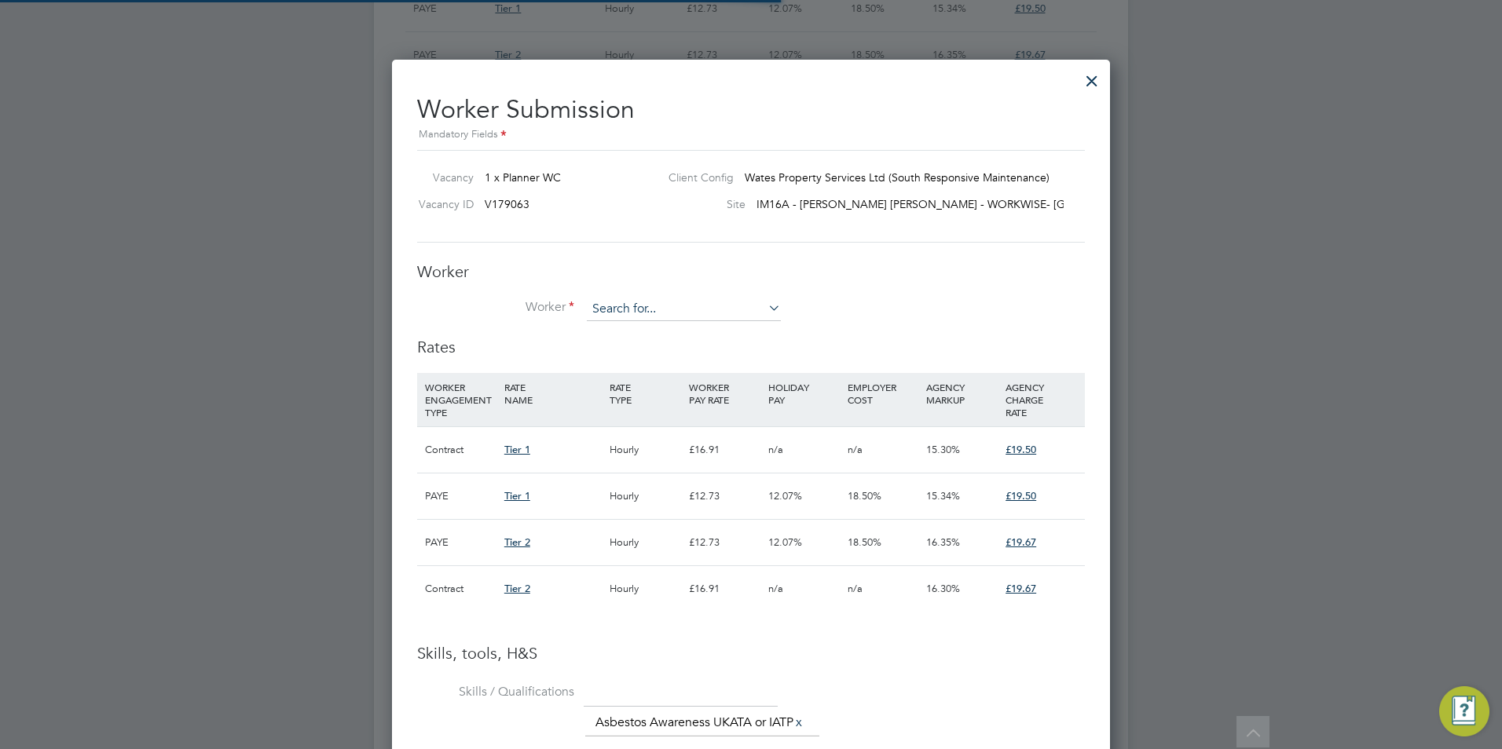
scroll to position [24, 408]
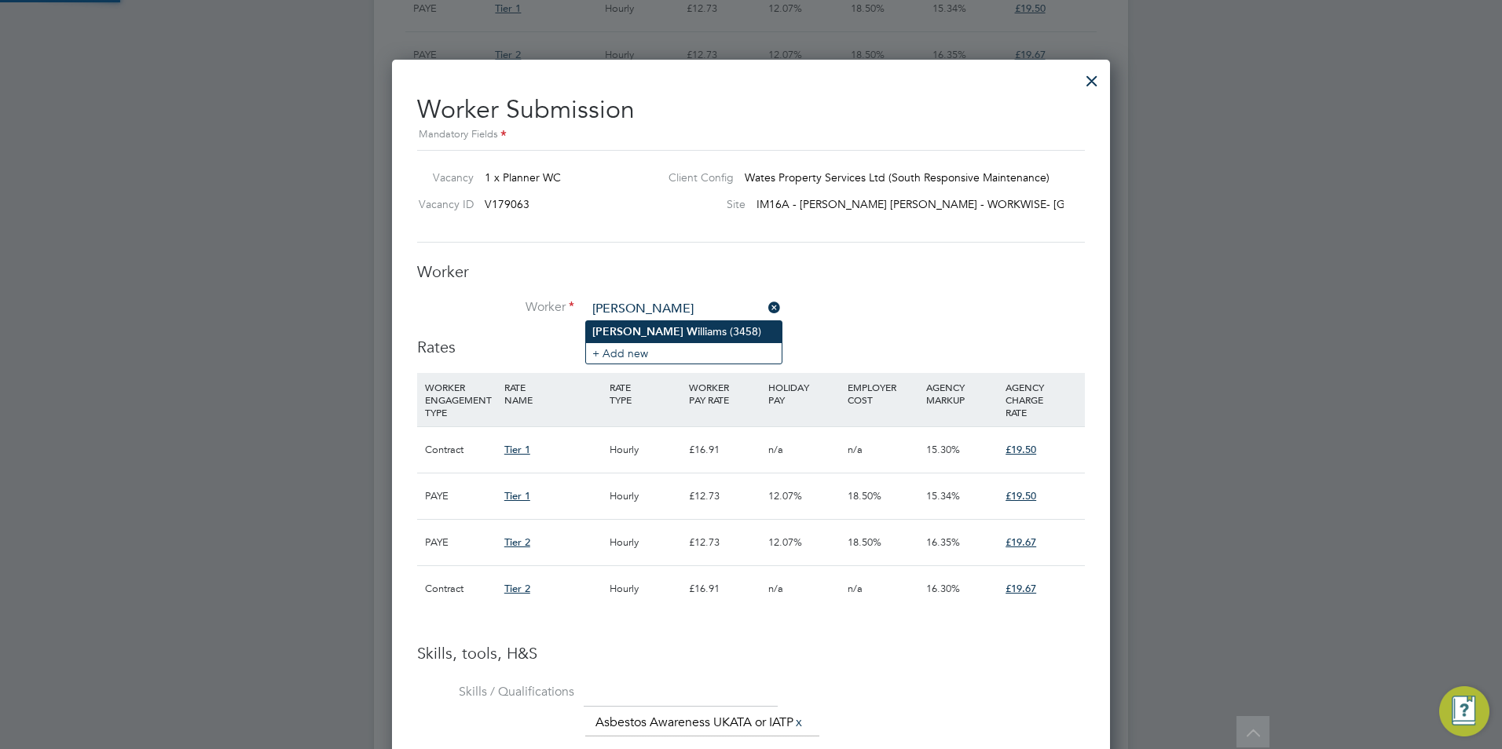
click at [652, 330] on li "[PERSON_NAME] (3458)" at bounding box center [684, 331] width 196 height 21
type input "[PERSON_NAME] (3458)"
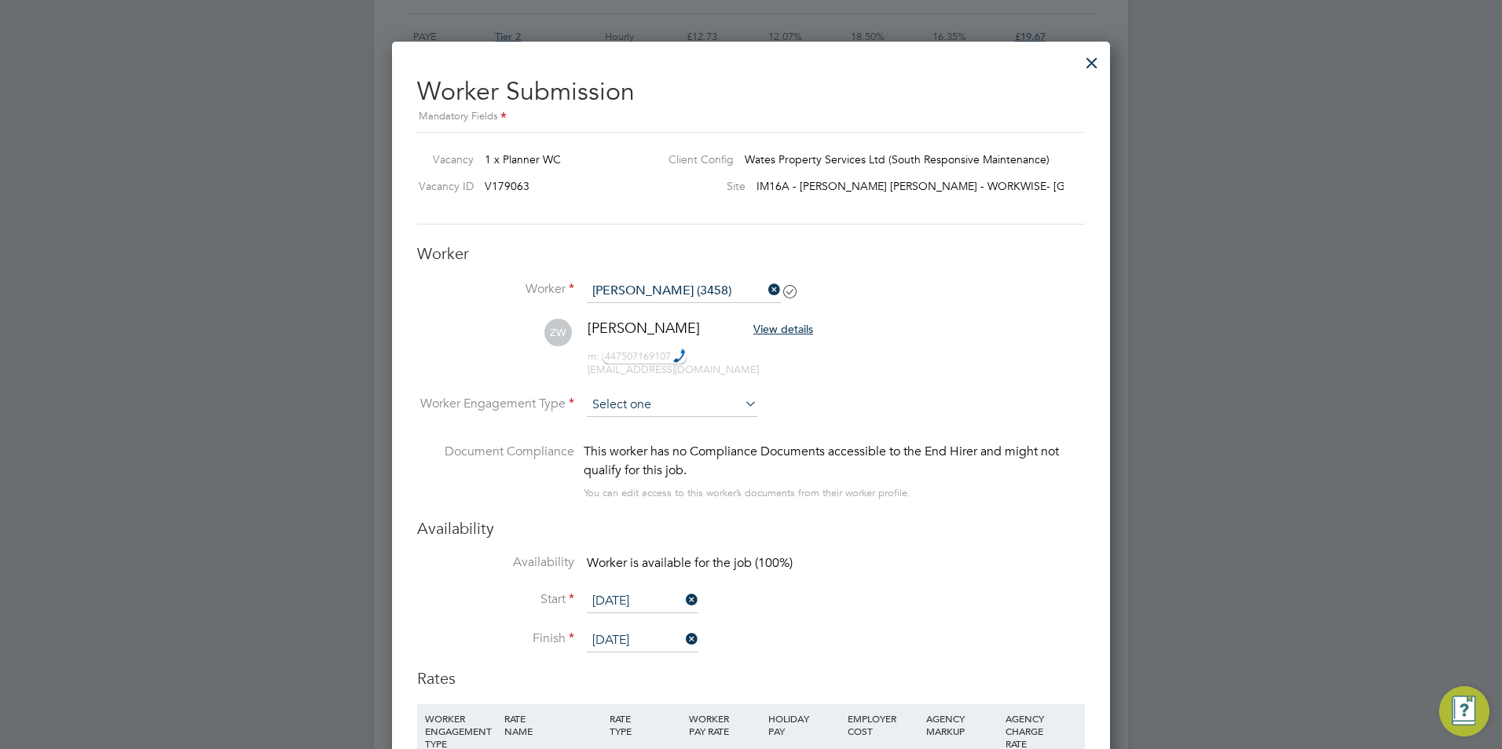
click at [654, 426] on li "Contract" at bounding box center [672, 427] width 172 height 20
type input "Contract"
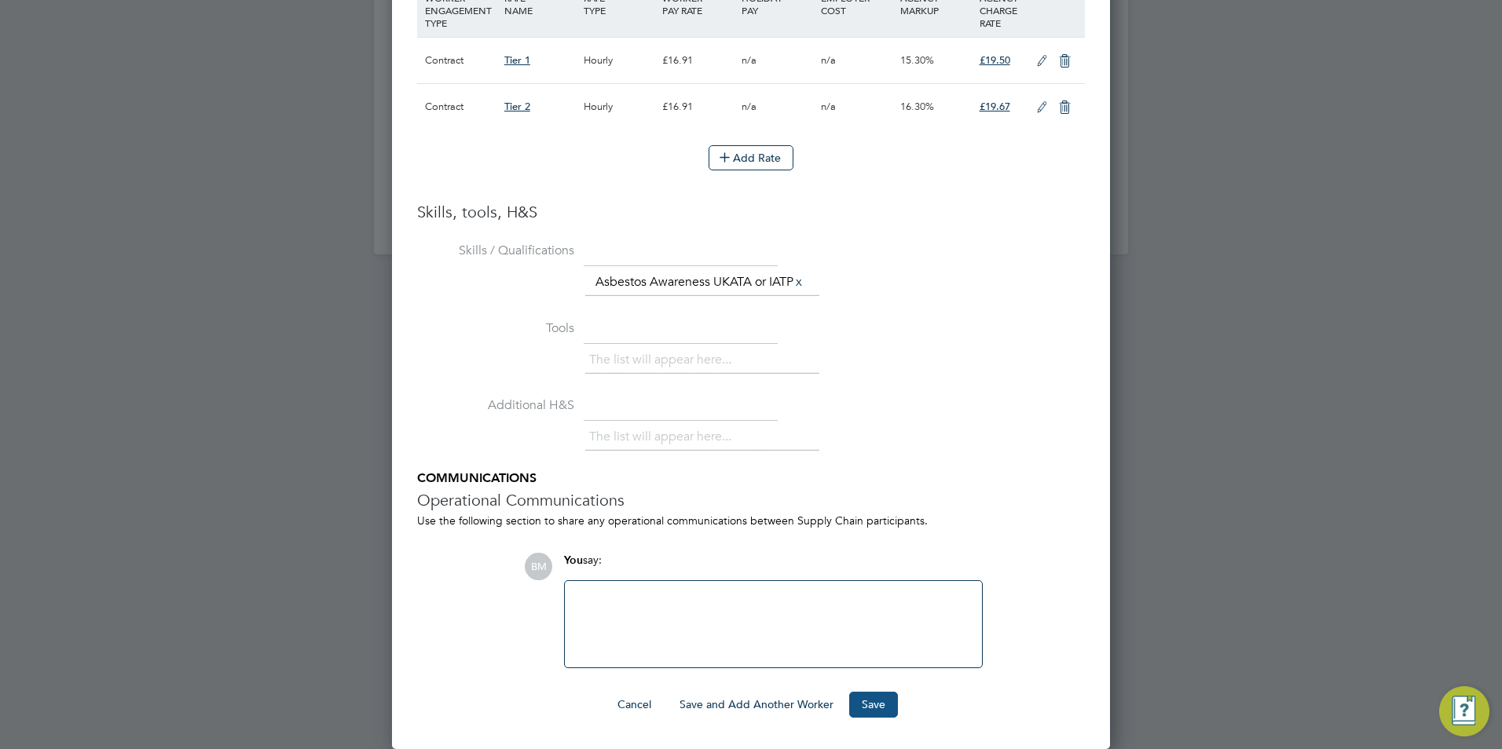
click at [862, 695] on button "Save" at bounding box center [873, 704] width 49 height 25
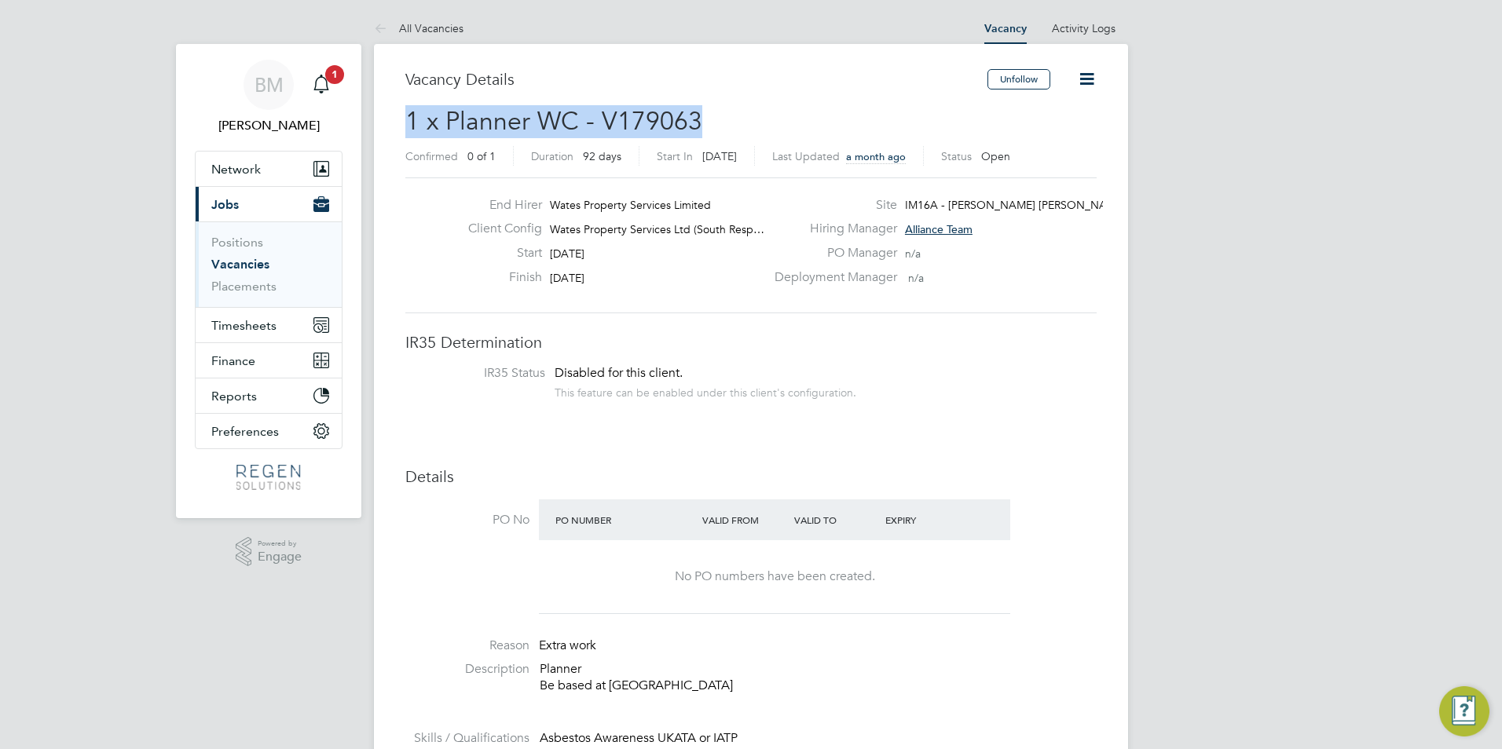
drag, startPoint x: 706, startPoint y: 114, endPoint x: 401, endPoint y: 130, distance: 305.2
drag, startPoint x: 401, startPoint y: 129, endPoint x: 453, endPoint y: 120, distance: 52.6
copy span "1 x Planner WC - V179063"
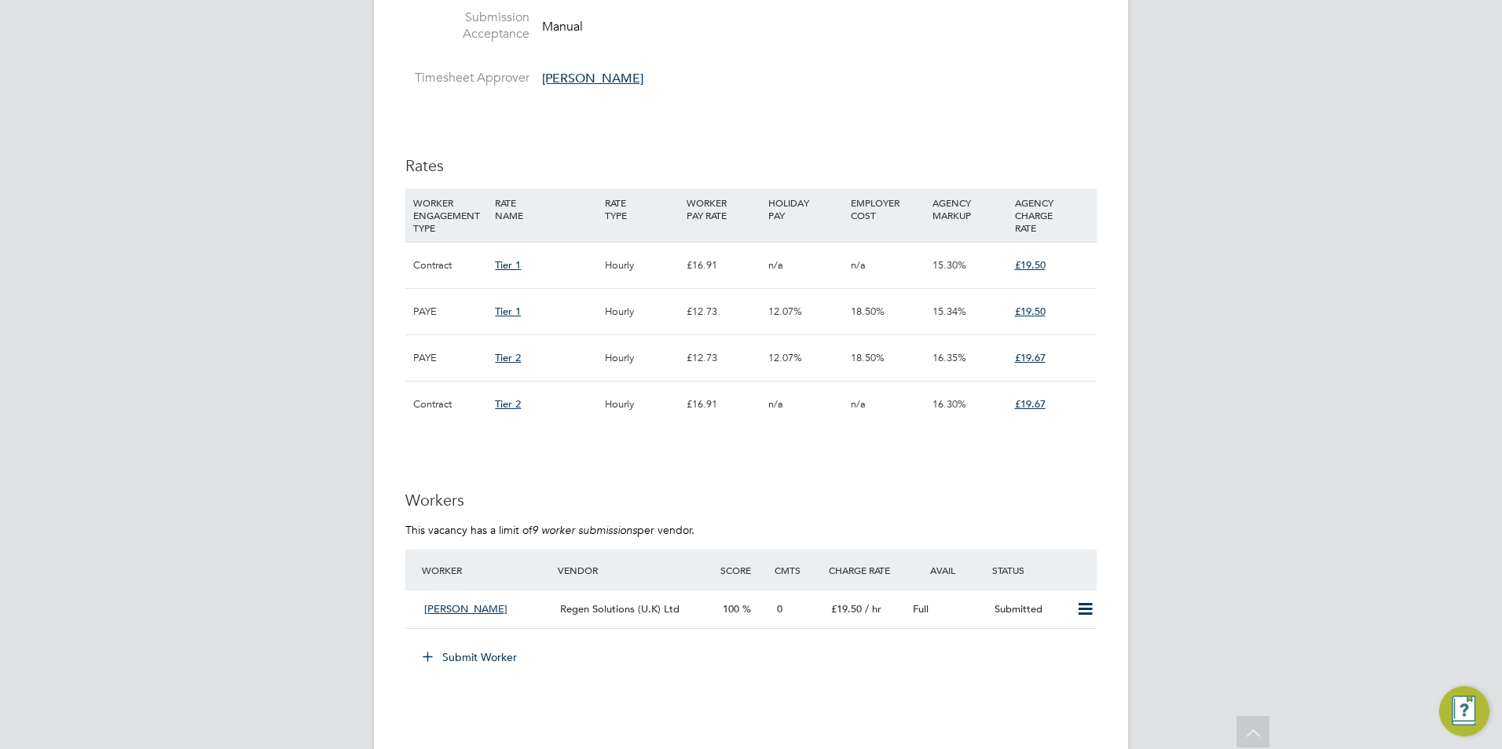
scroll to position [1021, 0]
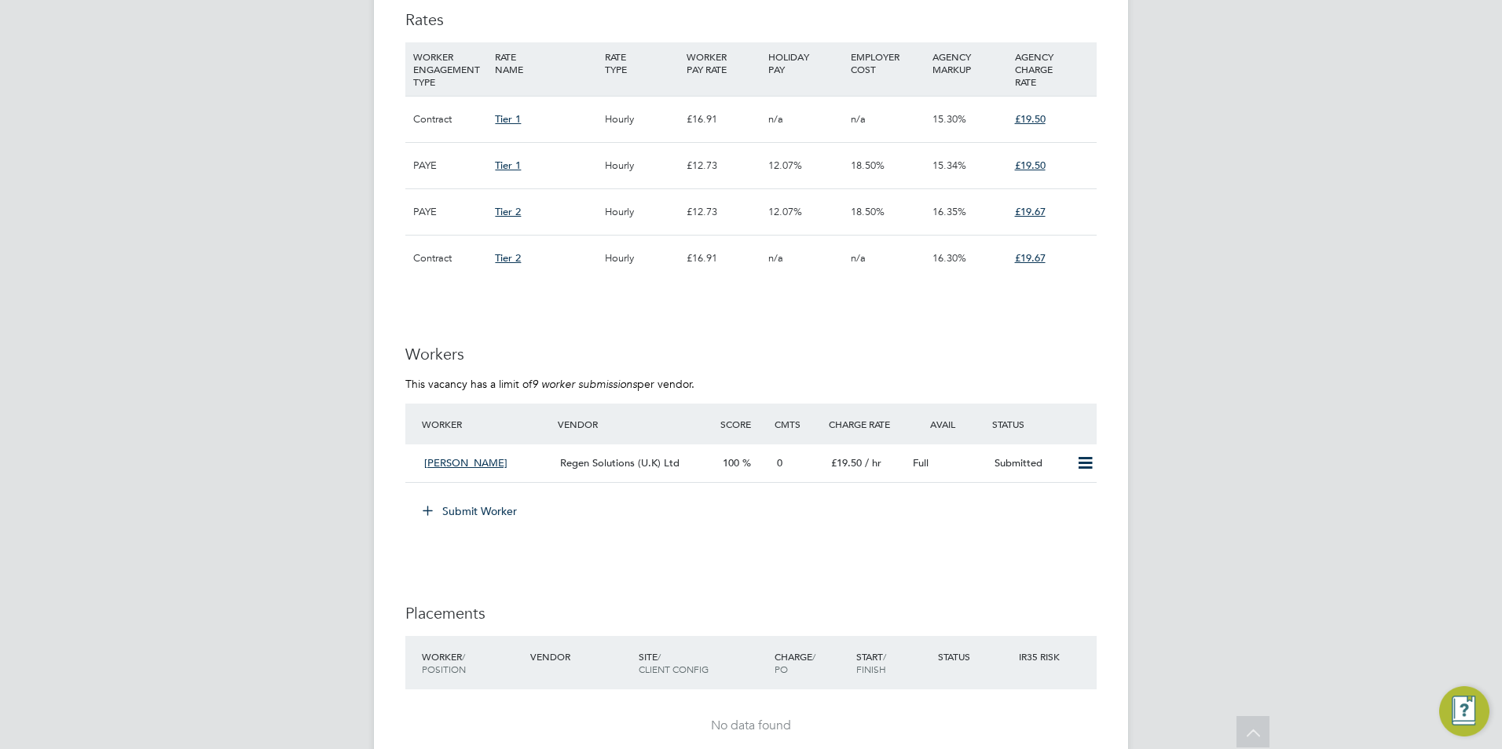
drag, startPoint x: 452, startPoint y: 513, endPoint x: 1473, endPoint y: 585, distance: 1023.7
click at [452, 513] on button "Submit Worker" at bounding box center [471, 511] width 118 height 25
